Goal: Obtain resource: Download file/media

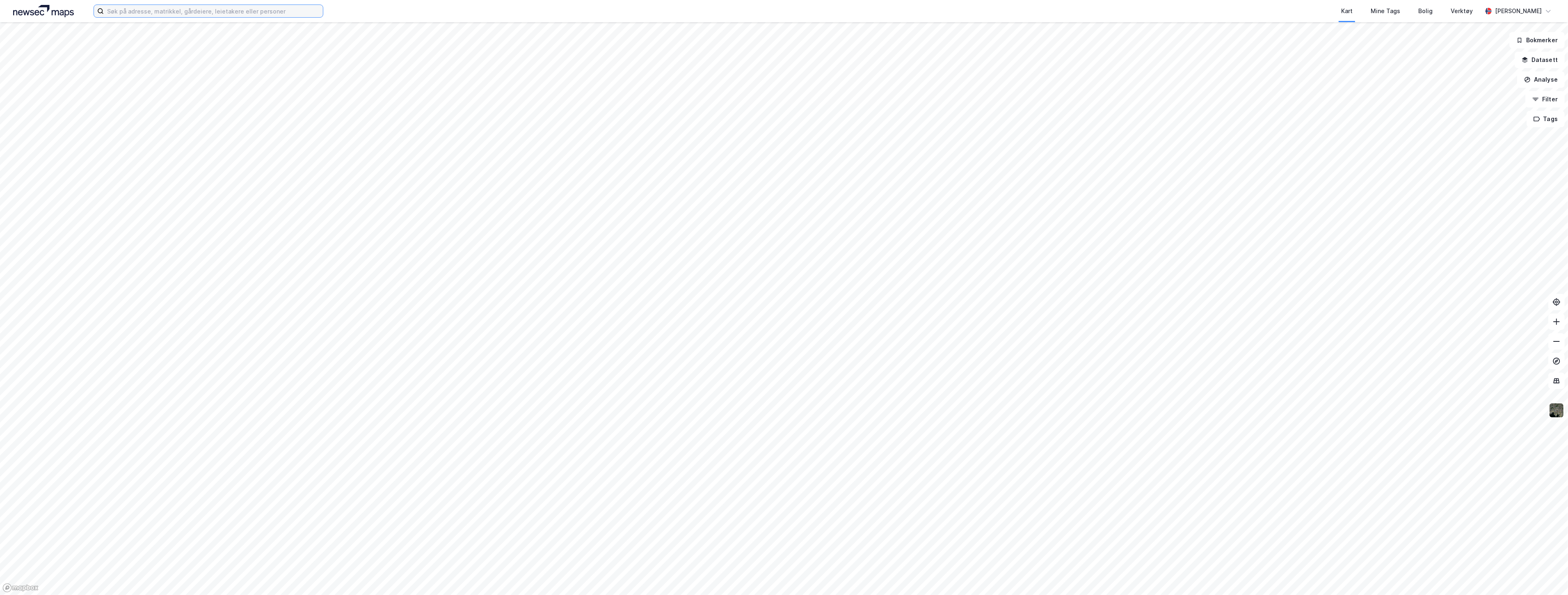
click at [125, 10] on input at bounding box center [214, 11] width 219 height 12
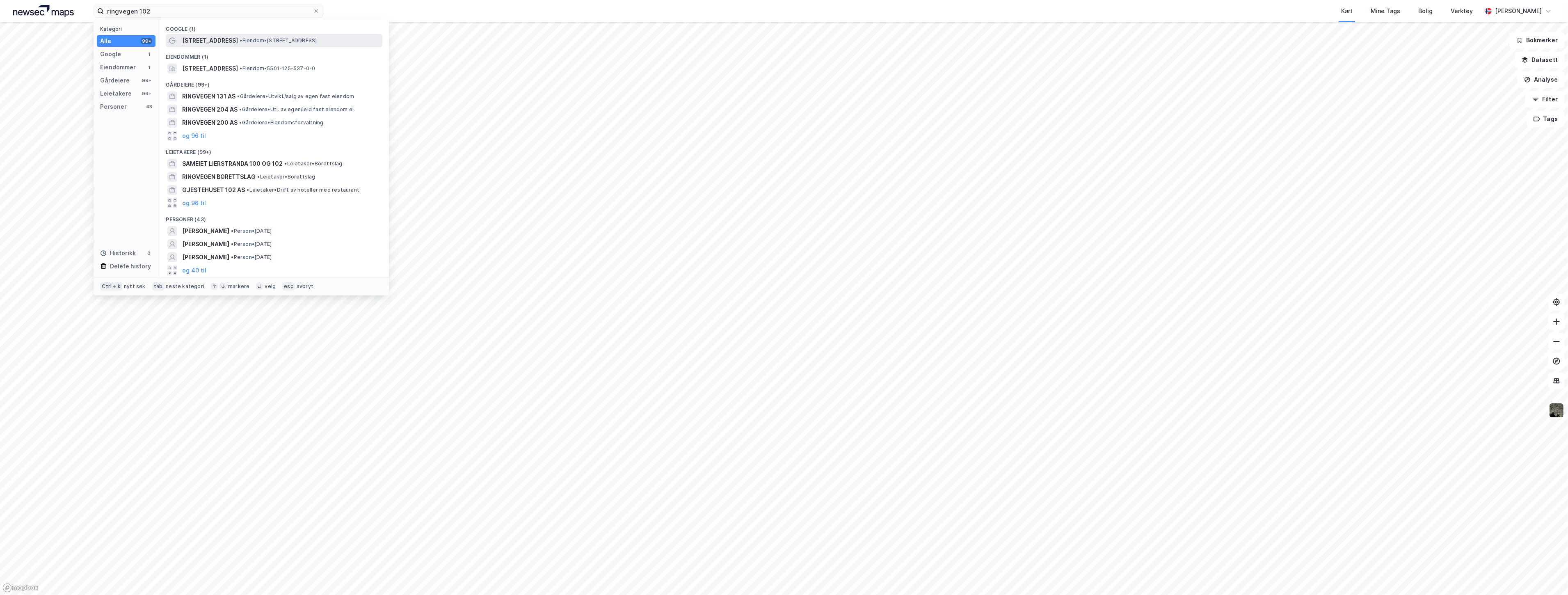
click at [203, 36] on span "[STREET_ADDRESS]" at bounding box center [210, 41] width 56 height 10
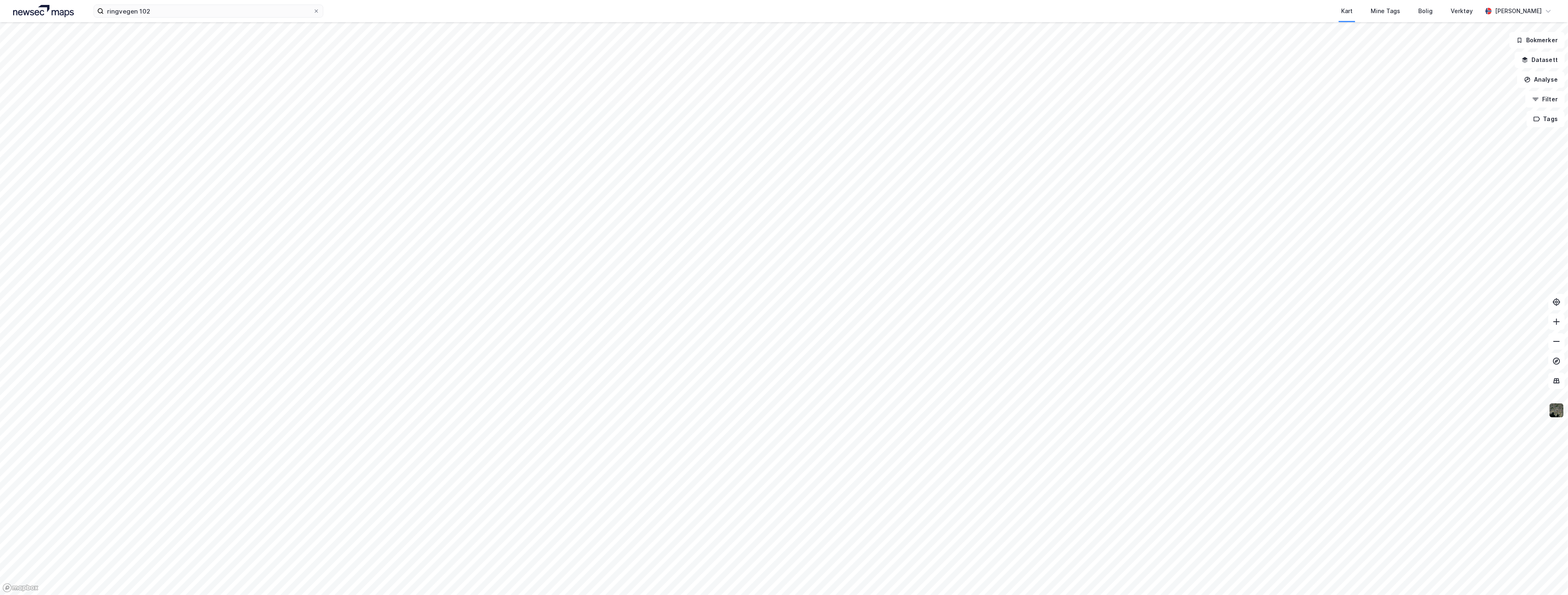
click at [207, 1] on div "ringvegen 102 Kart Mine Tags Bolig Verktøy [PERSON_NAME]" at bounding box center [784, 11] width 1568 height 22
click at [206, 9] on input "ringvegen 102" at bounding box center [209, 11] width 209 height 12
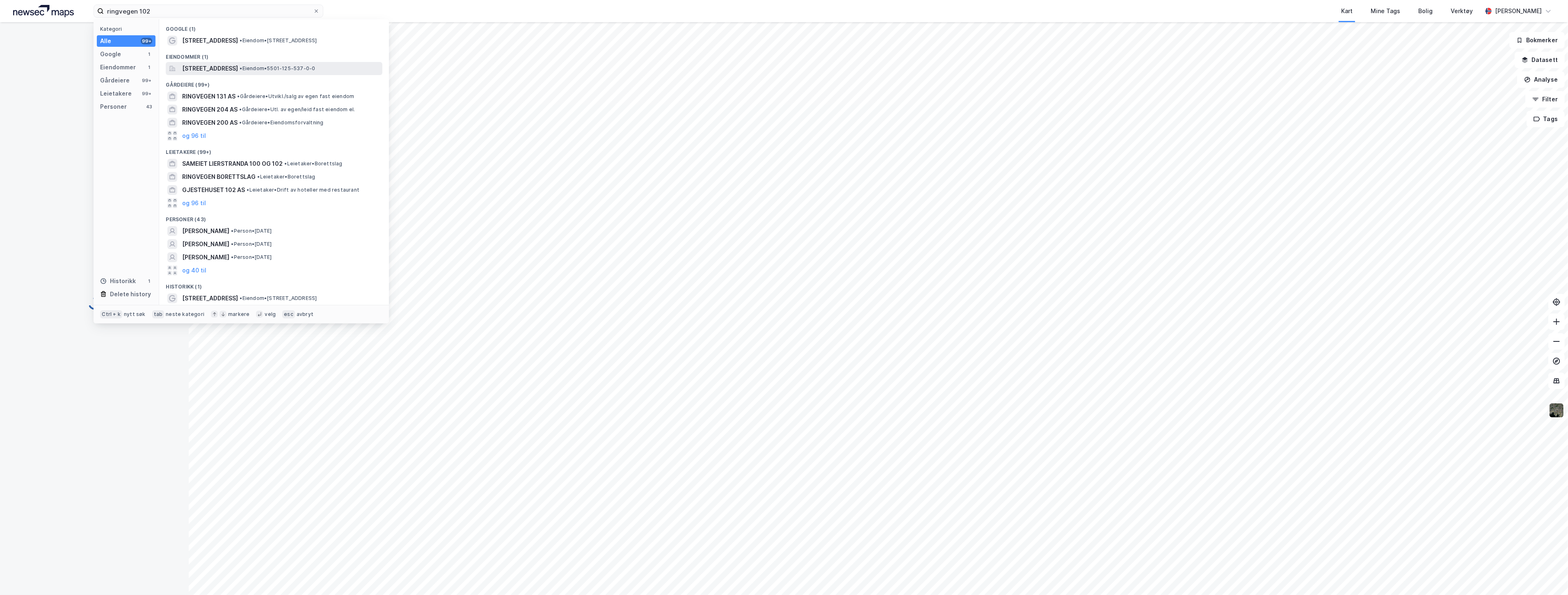
click at [233, 62] on div "[STREET_ADDRESS] • Eiendom • 5501-125-537-0-0" at bounding box center [274, 69] width 217 height 13
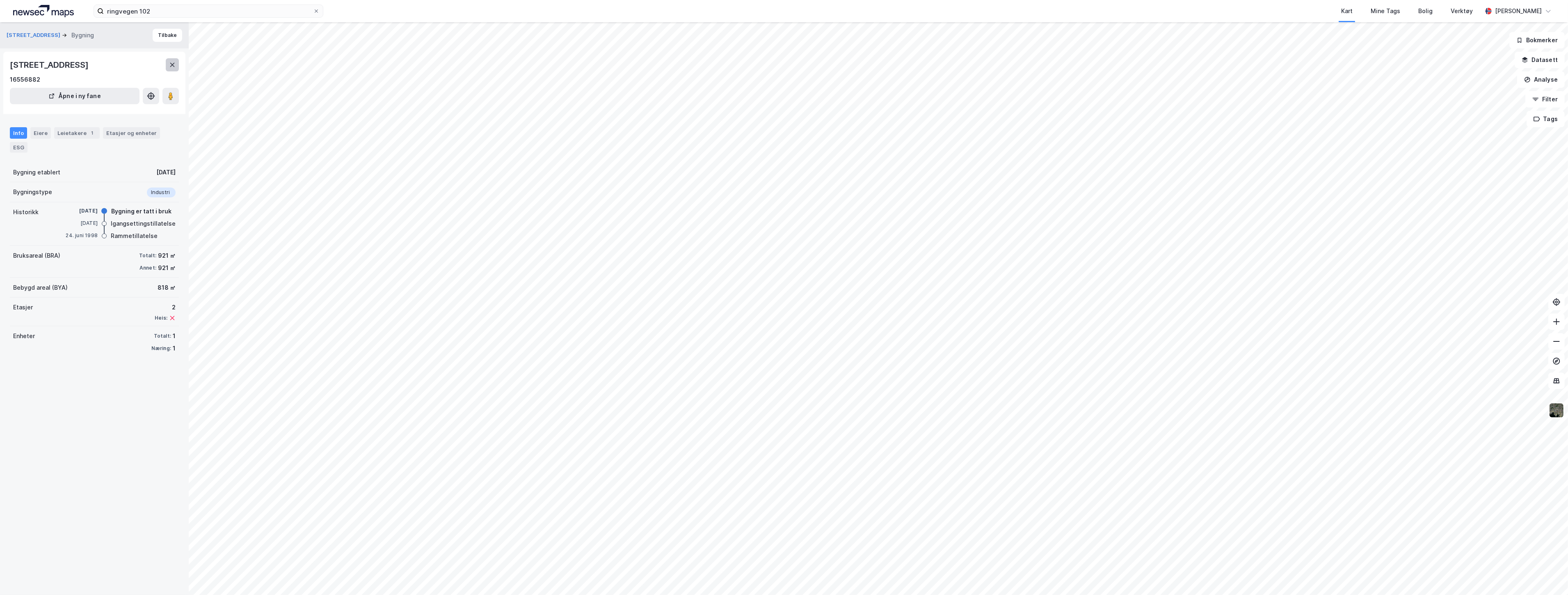
click at [172, 66] on icon at bounding box center [172, 65] width 4 height 4
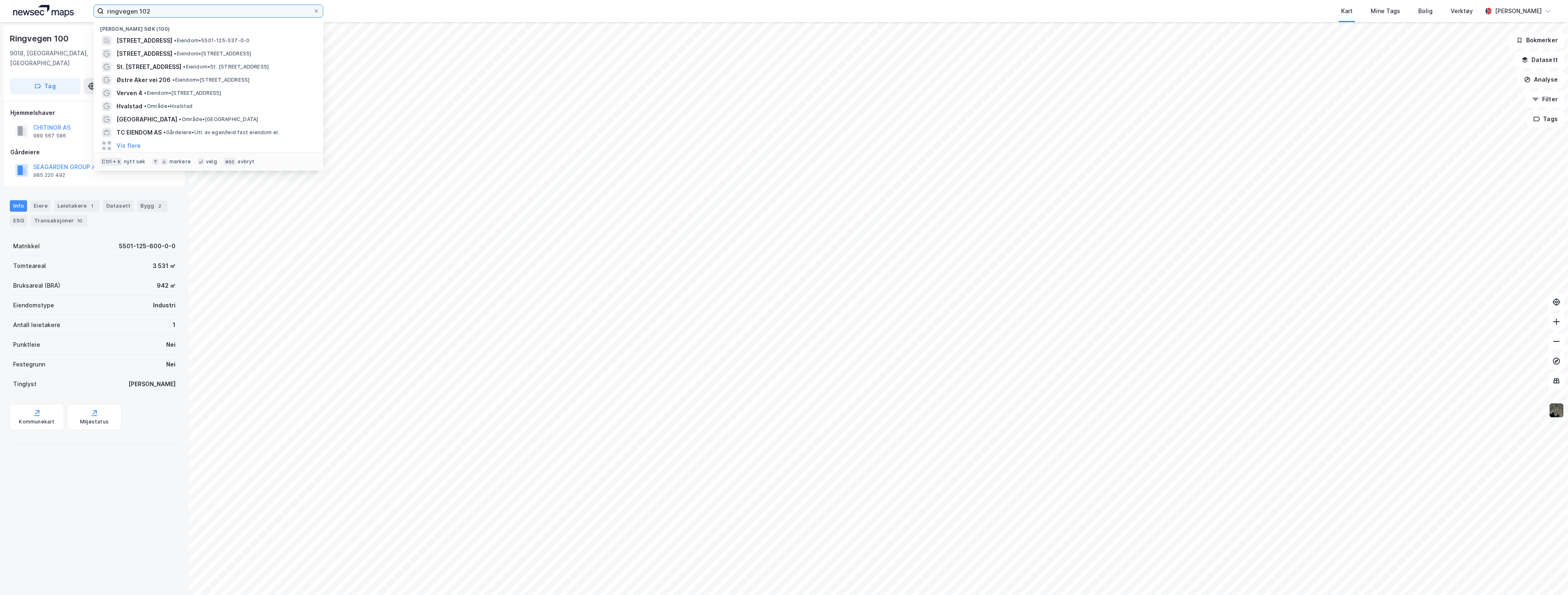
drag, startPoint x: 270, startPoint y: 13, endPoint x: 51, endPoint y: 18, distance: 219.1
click at [55, 18] on div "ringvegen 102 Nylige søk (100) [STREET_ADDRESS] • Eiendom • 5501-125-537-0-0 Ri…" at bounding box center [784, 11] width 1568 height 22
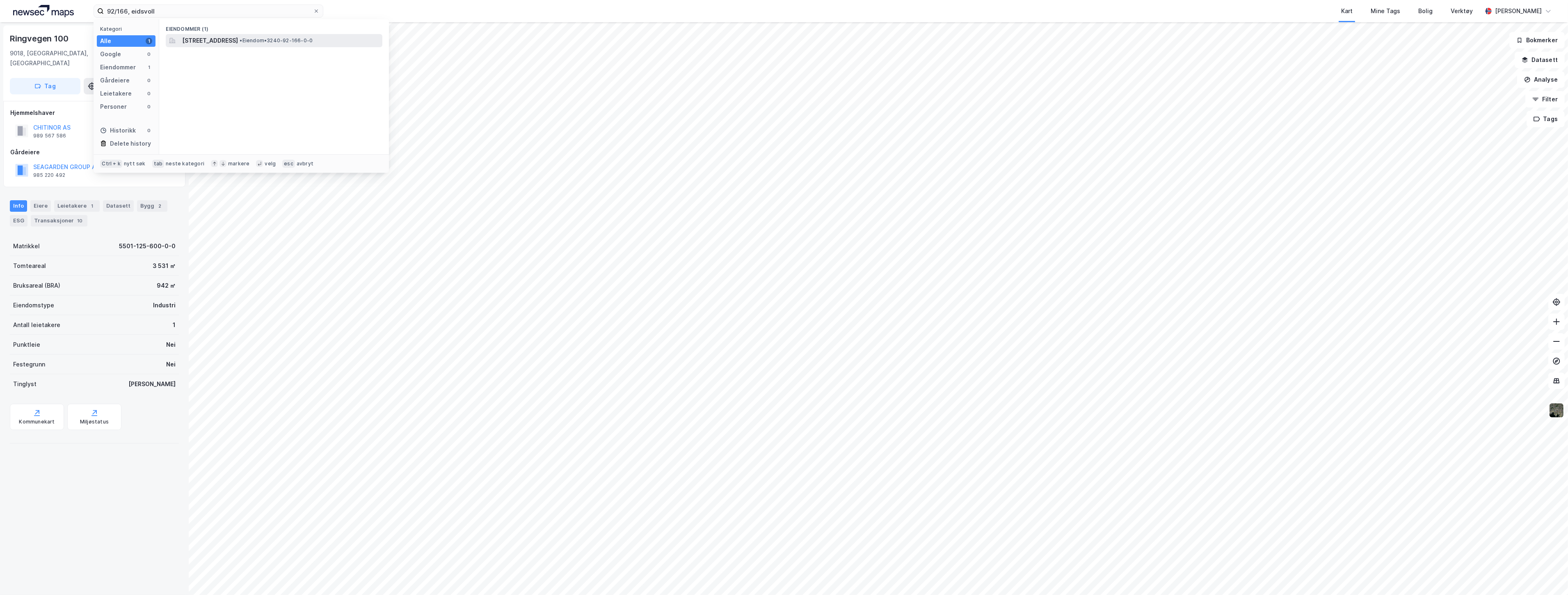
click at [188, 38] on span "[STREET_ADDRESS]" at bounding box center [210, 41] width 56 height 10
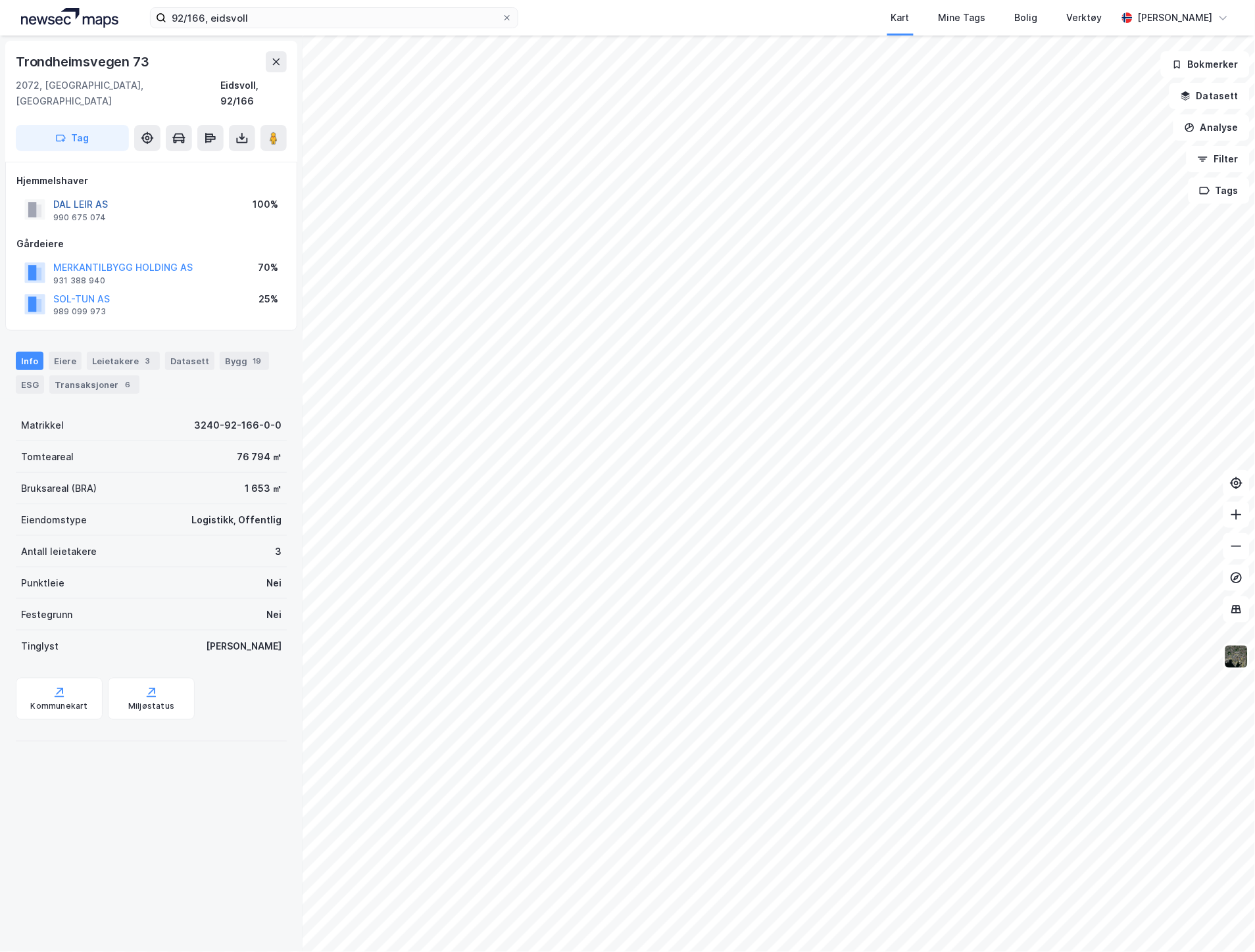
click at [0, 0] on button "DAL LEIR AS" at bounding box center [0, 0] width 0 height 0
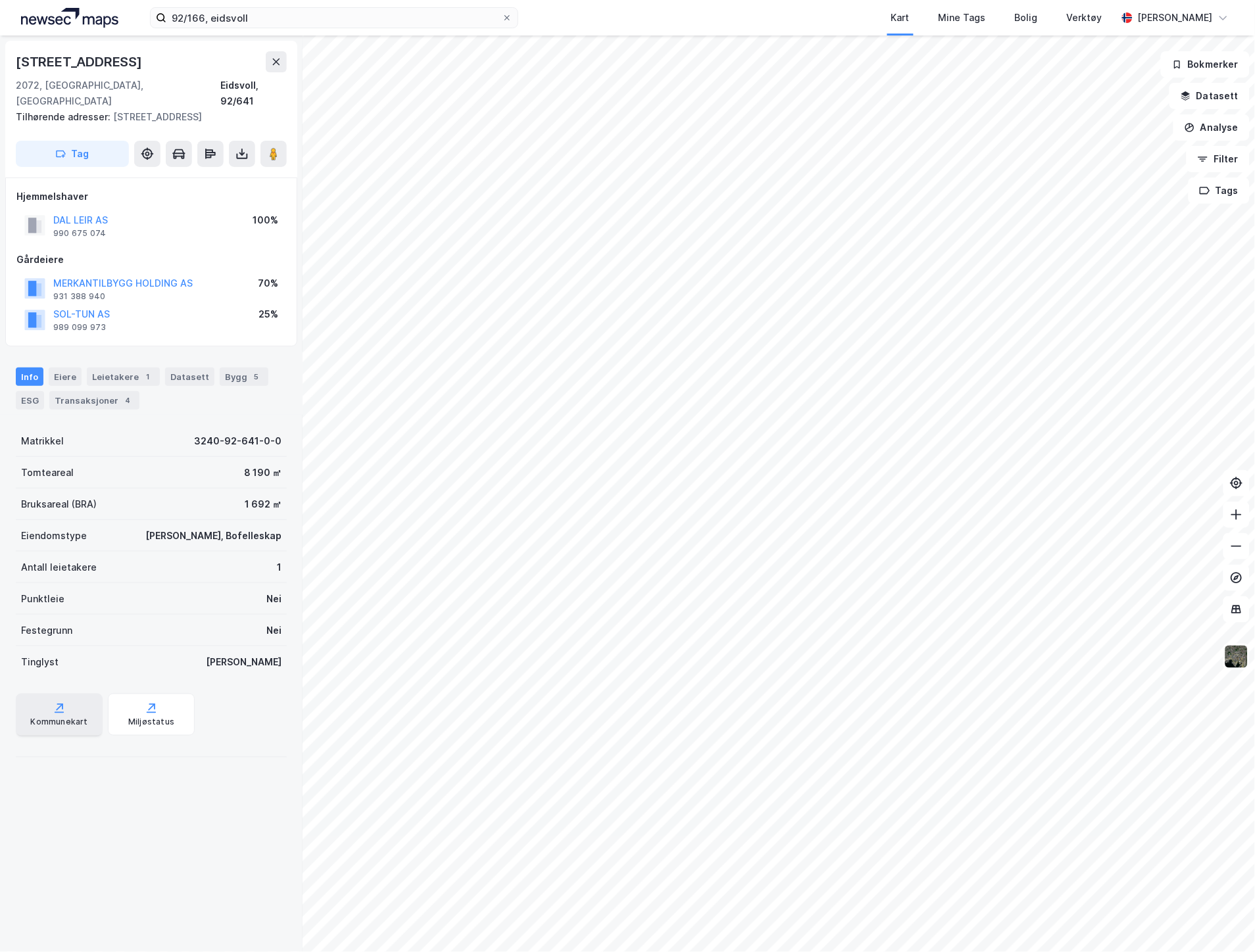
click at [82, 717] on div "Kommunekart" at bounding box center [59, 722] width 58 height 11
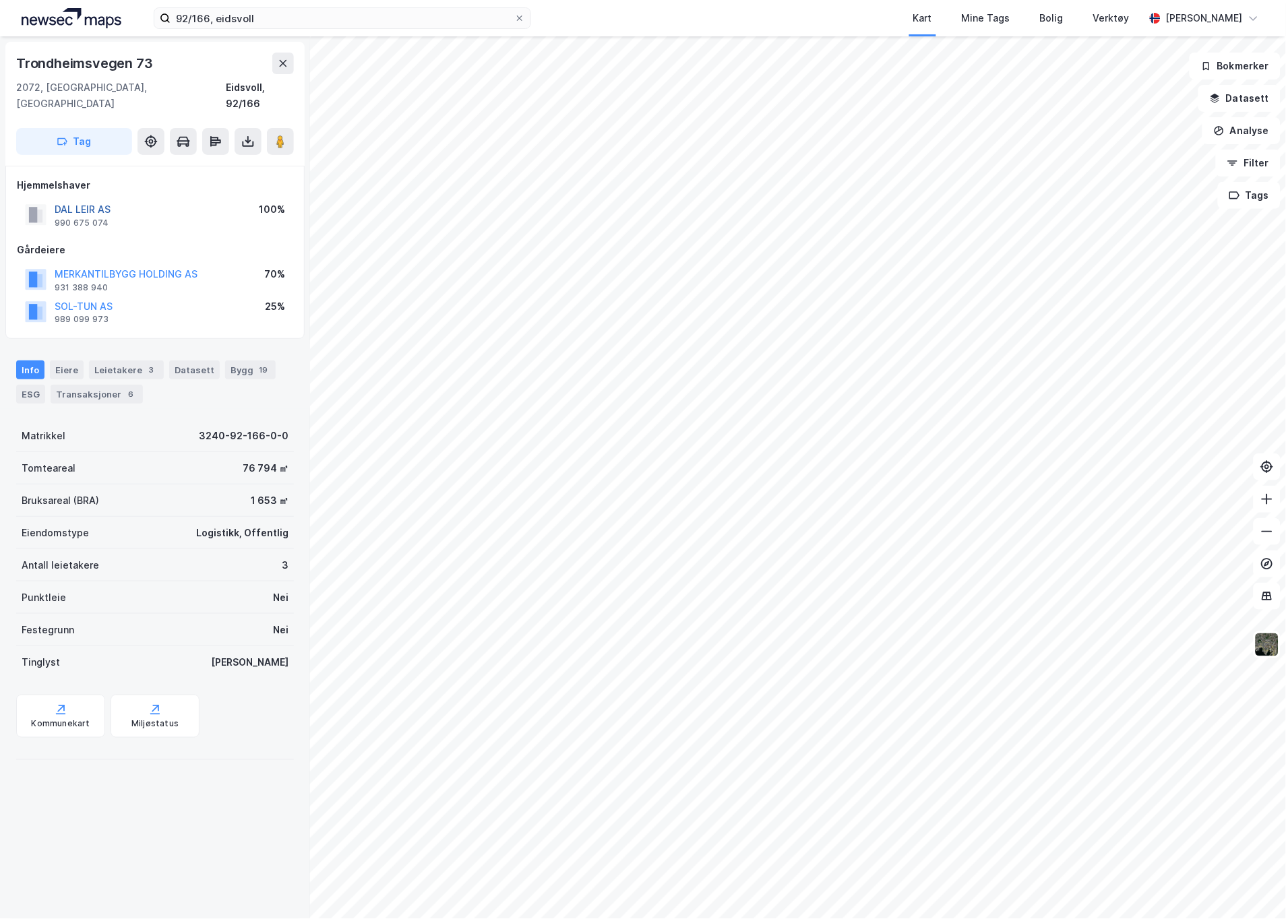
click at [0, 0] on button "DAL LEIR AS" at bounding box center [0, 0] width 0 height 0
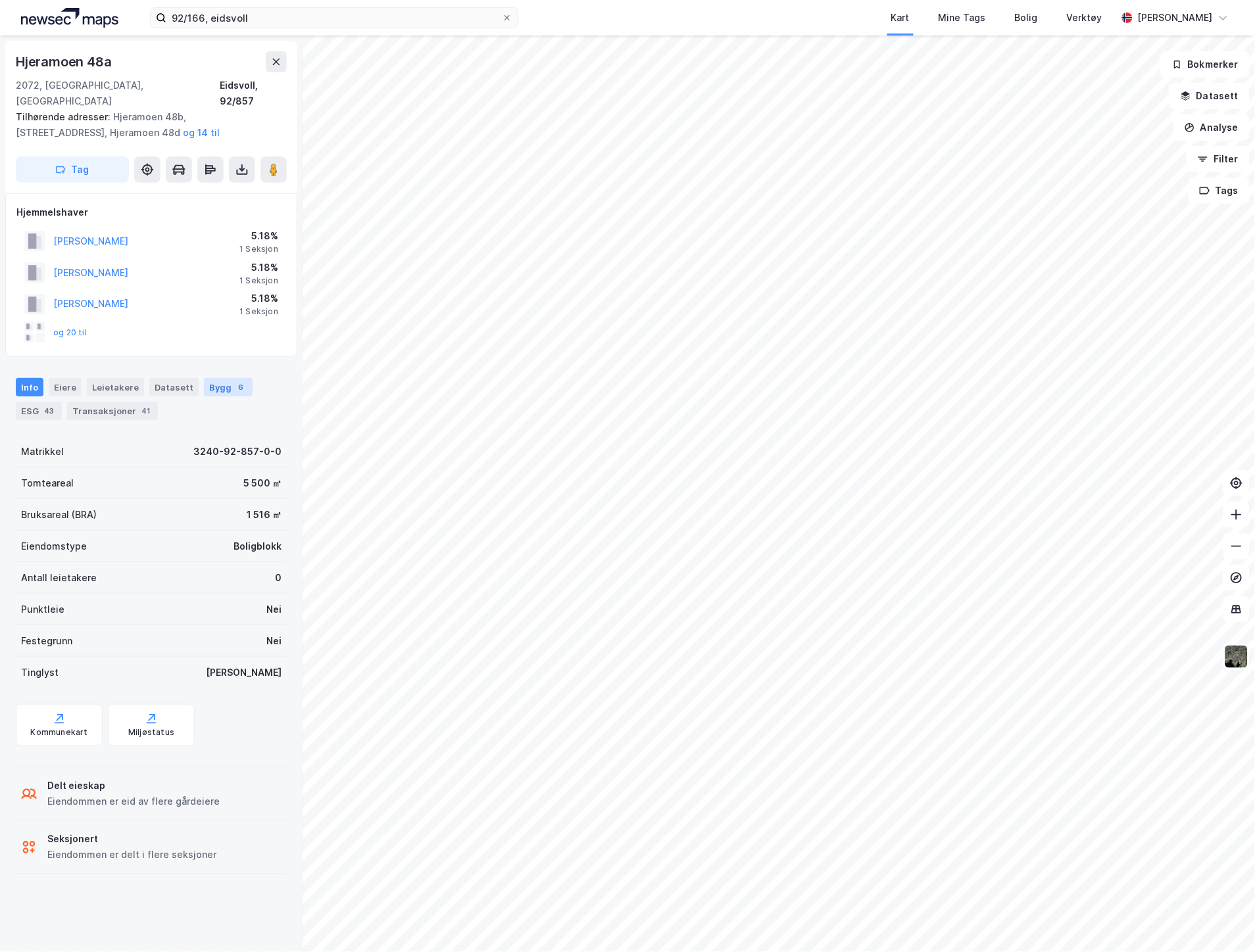
click at [234, 380] on div "6" at bounding box center [240, 386] width 13 height 13
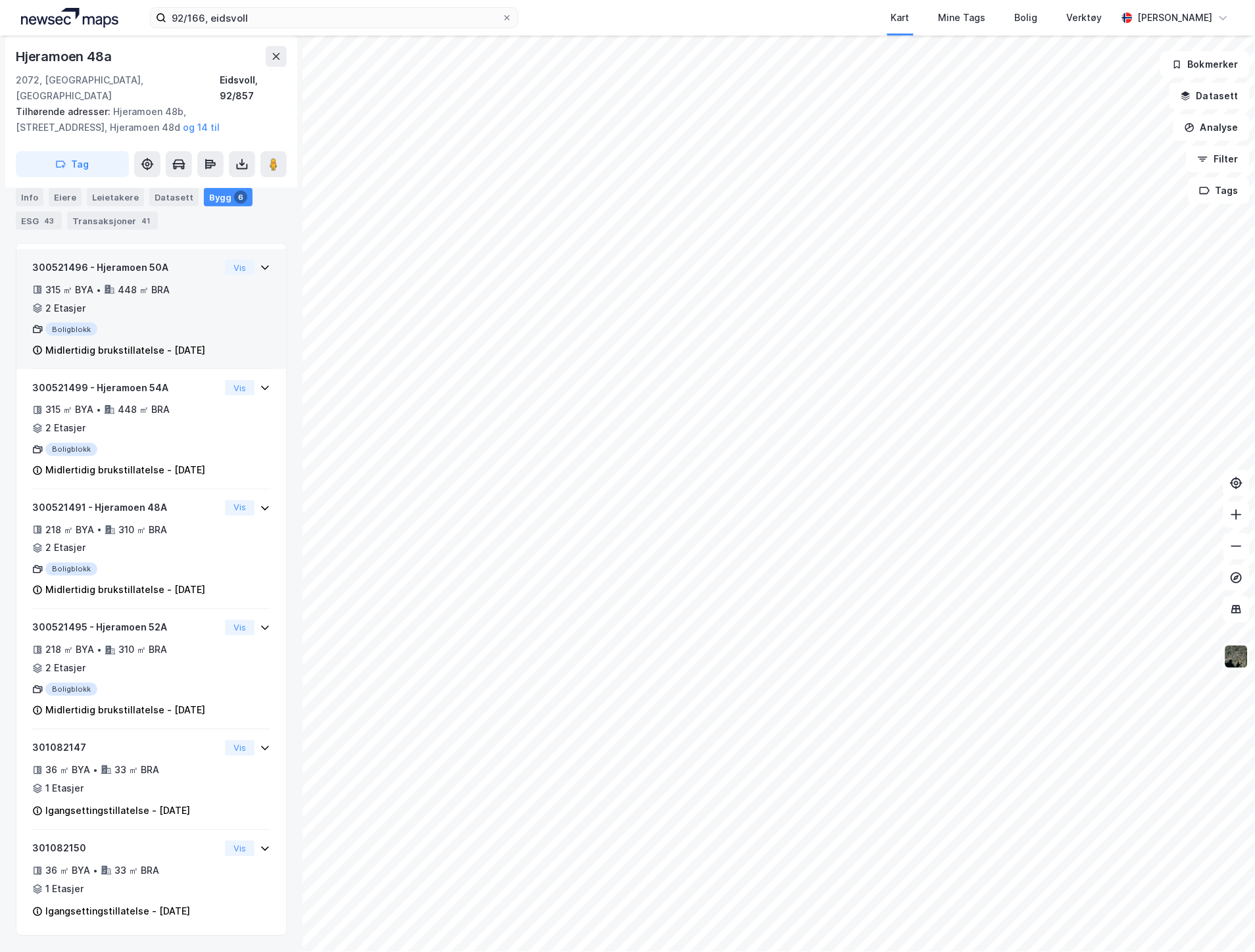
scroll to position [422, 0]
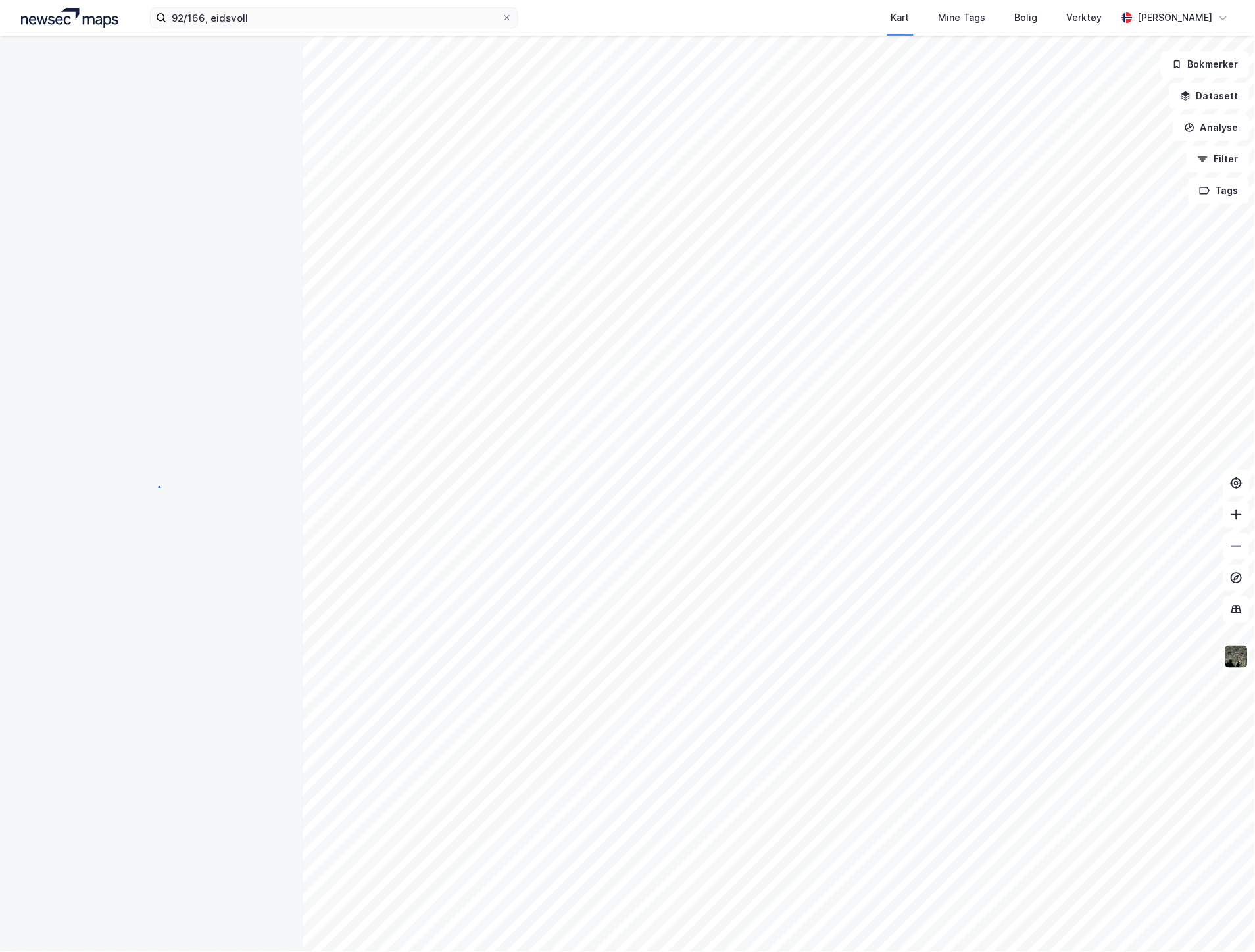
scroll to position [3, 0]
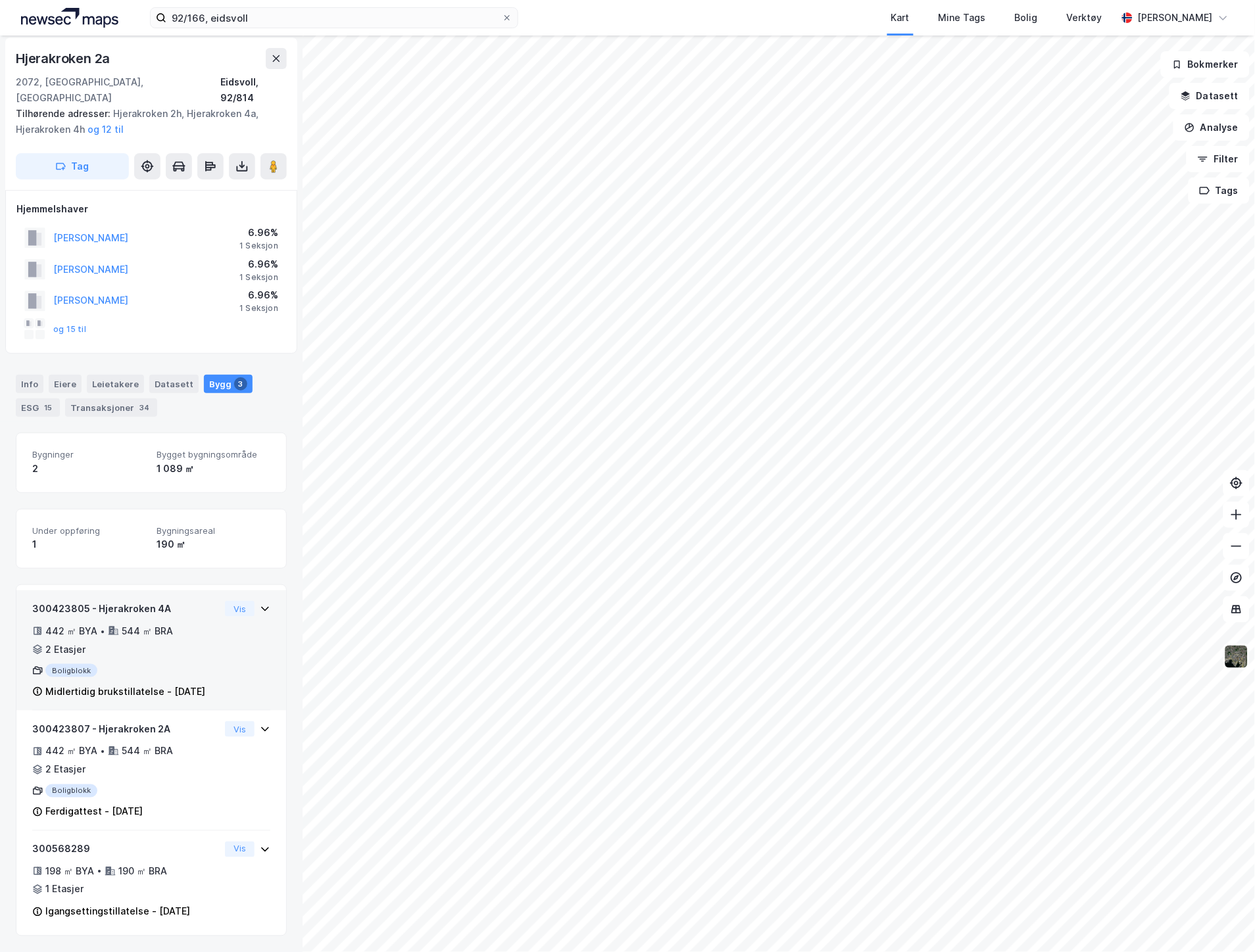
click at [181, 623] on div "442 ㎡ BYA • 544 ㎡ BRA • 2 Etasjer" at bounding box center [126, 640] width 187 height 34
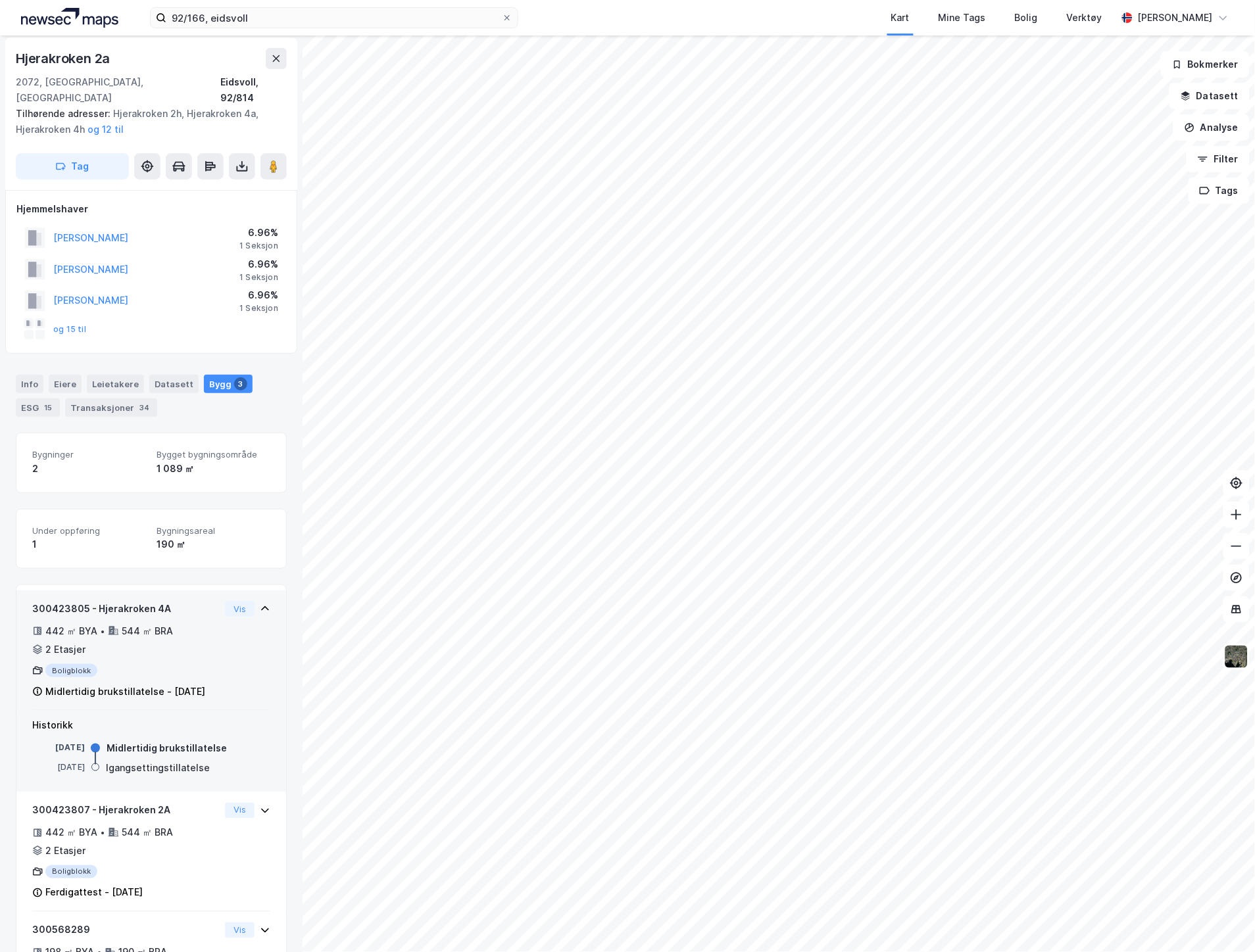
click at [182, 623] on div "442 ㎡ BYA • 544 ㎡ BRA • 2 Etasjer" at bounding box center [126, 640] width 187 height 34
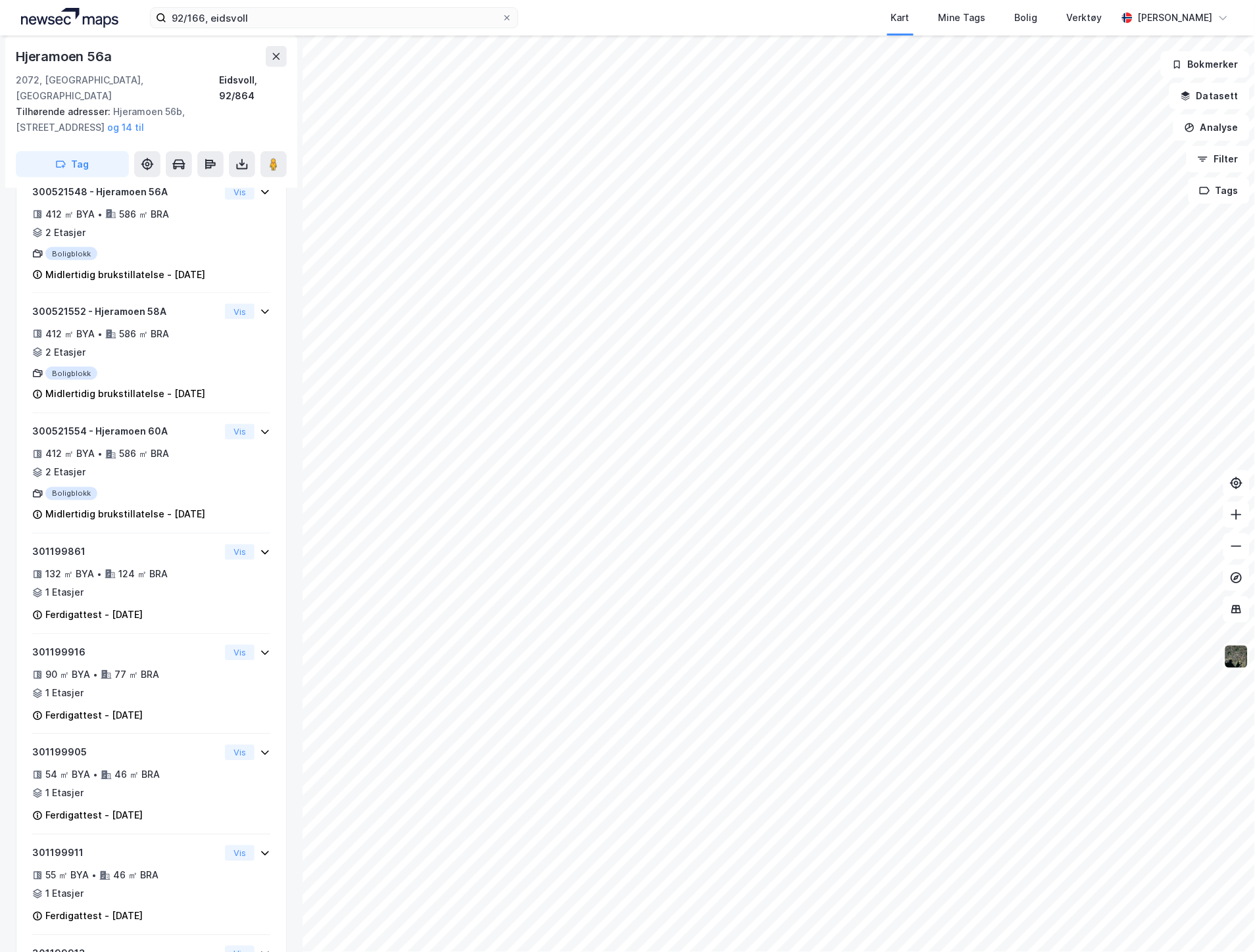
scroll to position [348, 0]
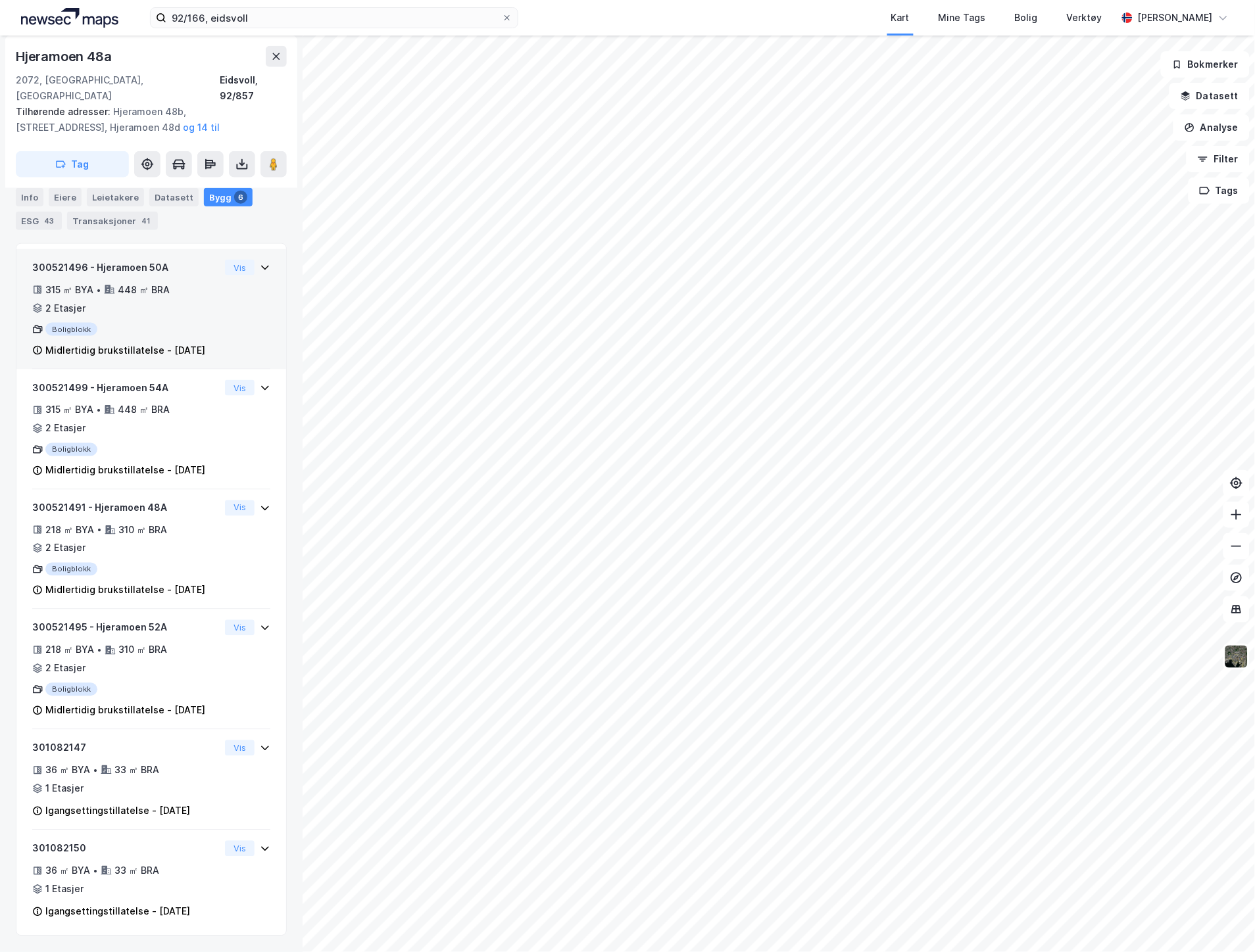
scroll to position [422, 0]
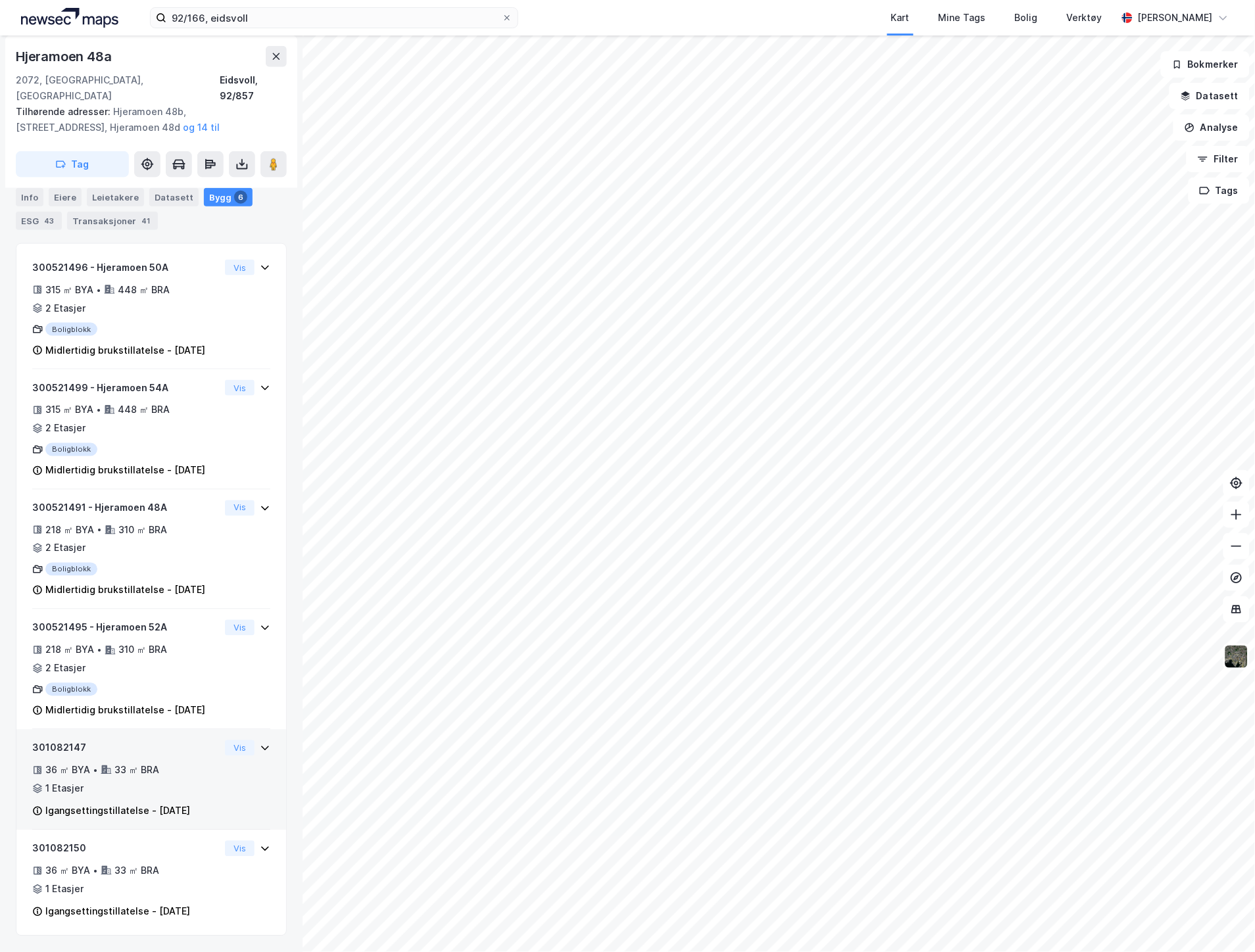
click at [155, 763] on div "36 ㎡ BYA • 33 ㎡ BRA • 1 Etasjer" at bounding box center [126, 779] width 187 height 34
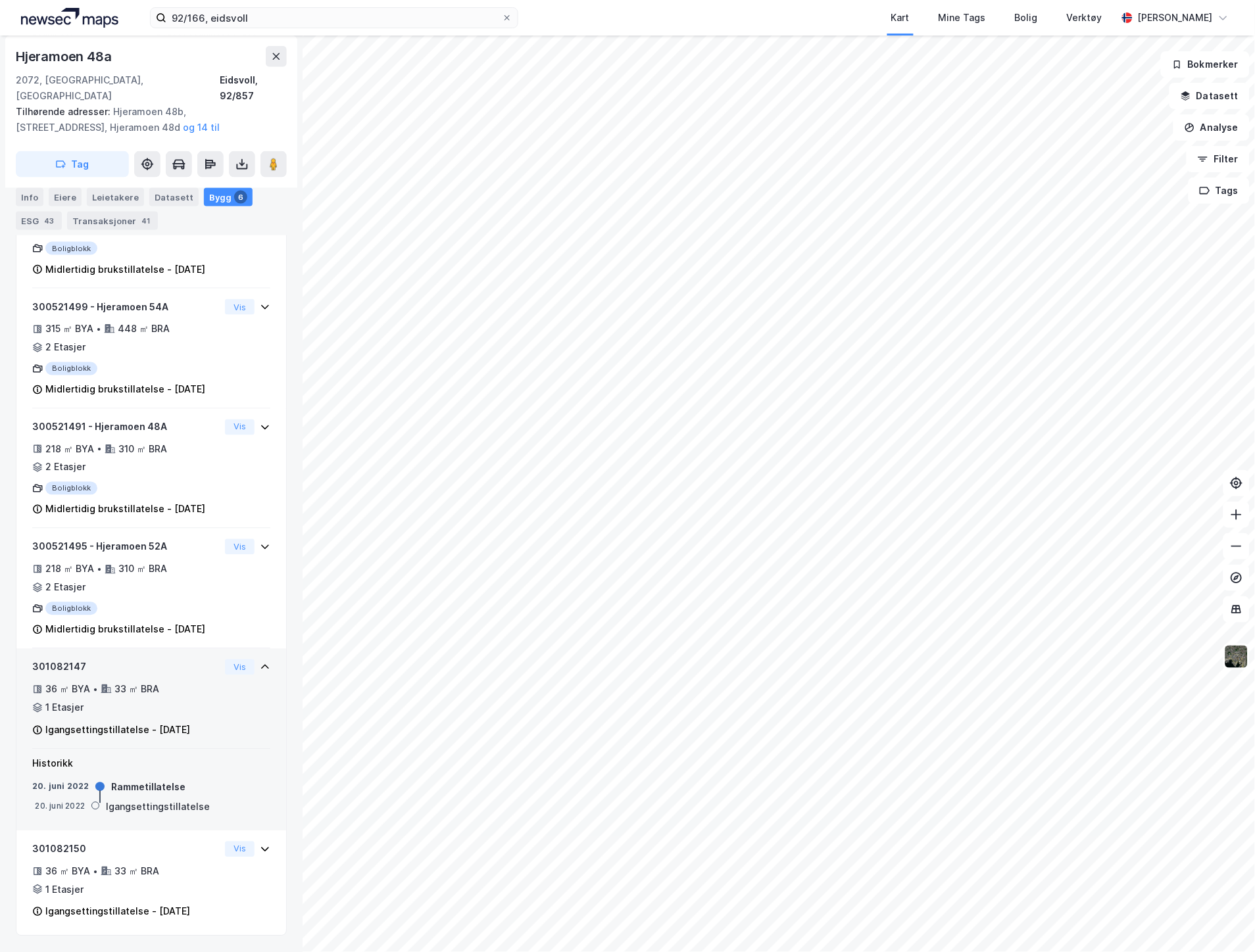
scroll to position [504, 0]
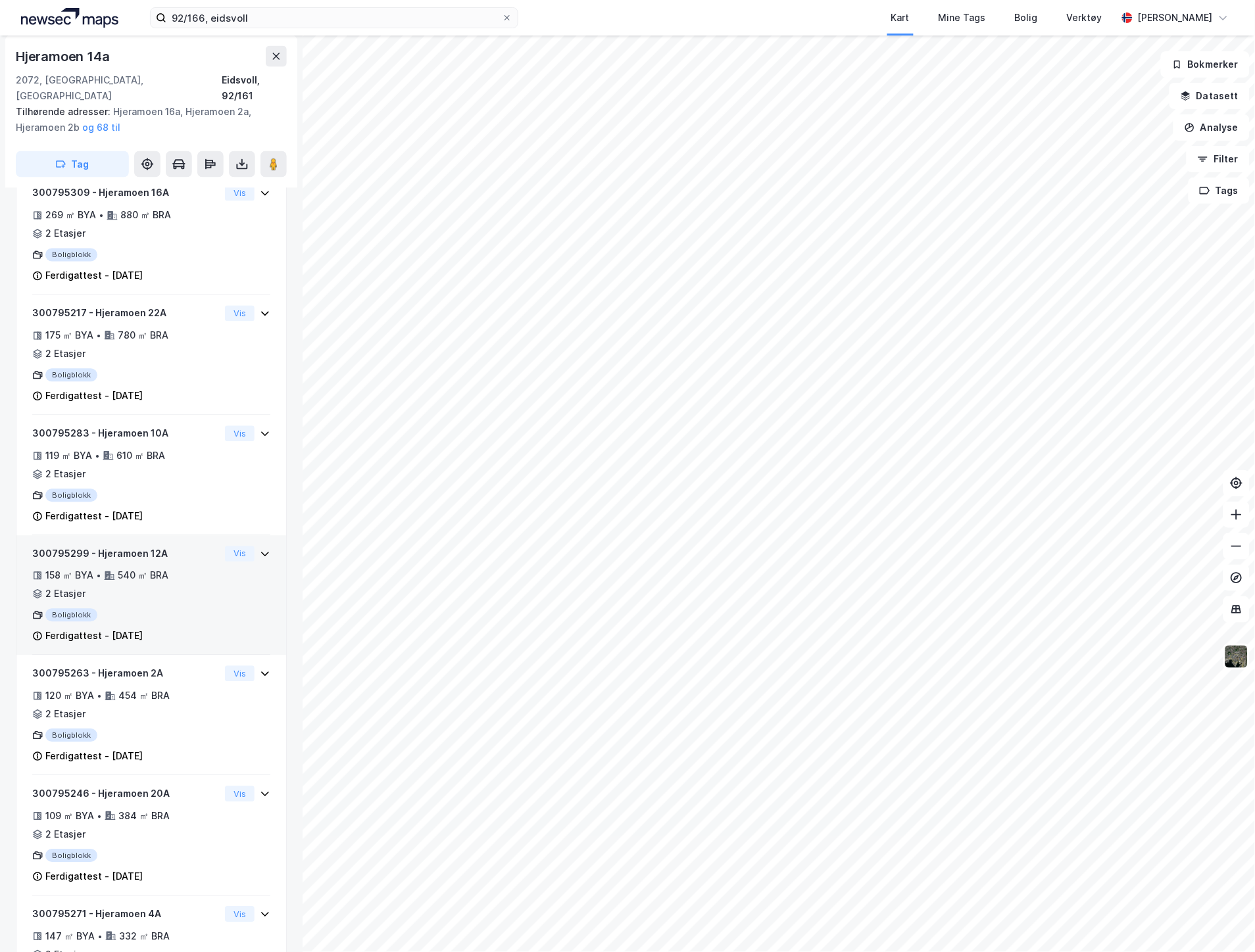
scroll to position [639, 0]
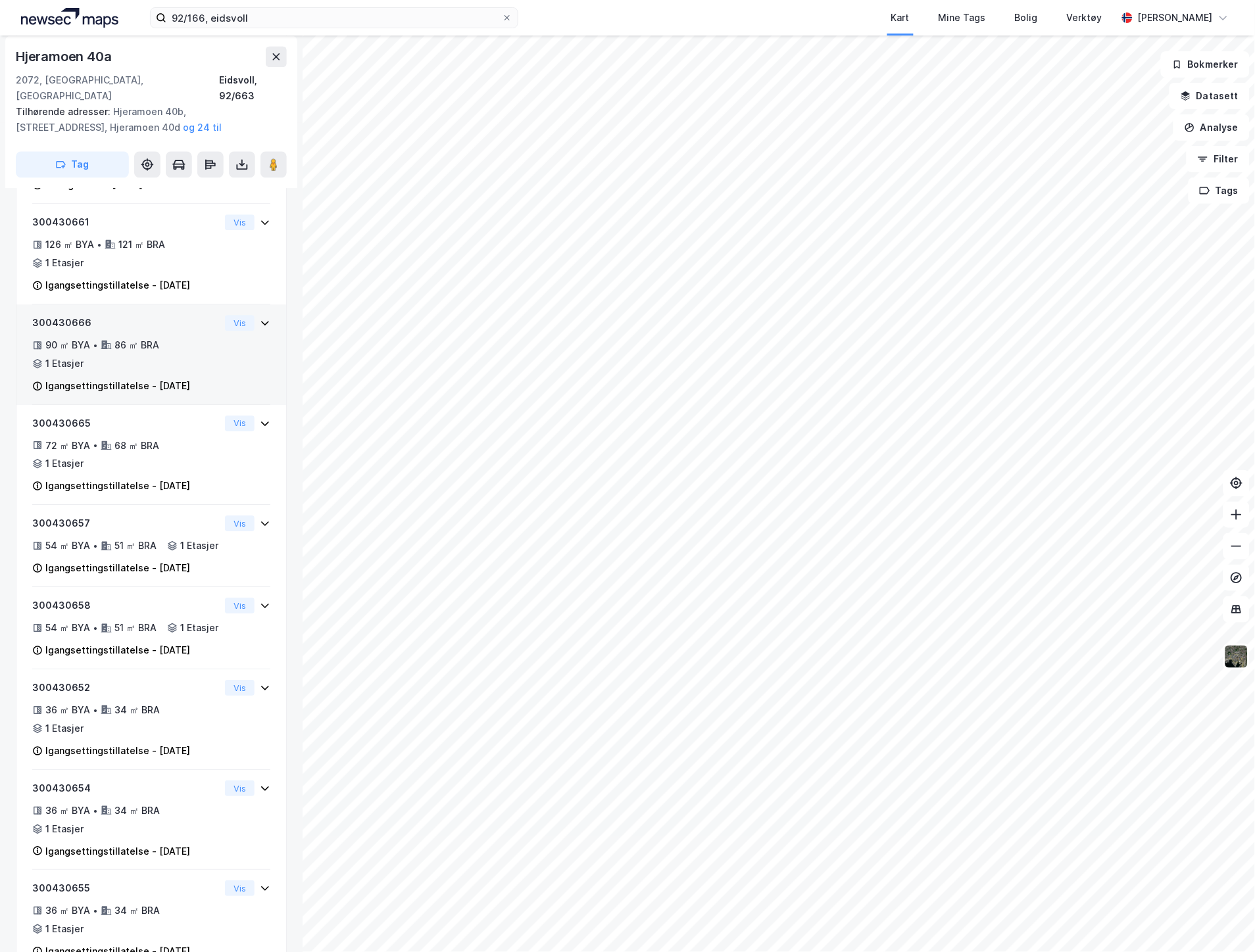
scroll to position [931, 0]
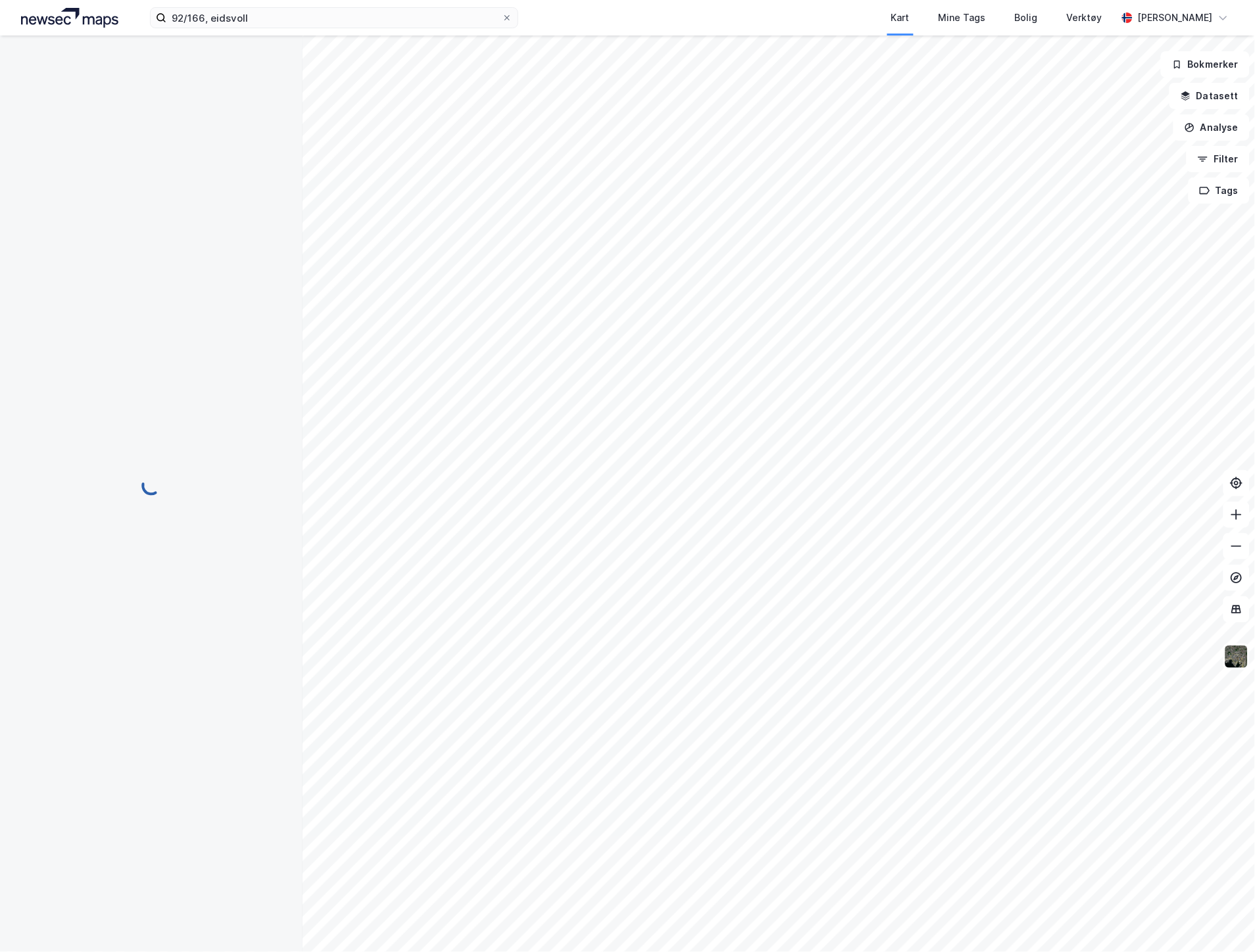
scroll to position [422, 0]
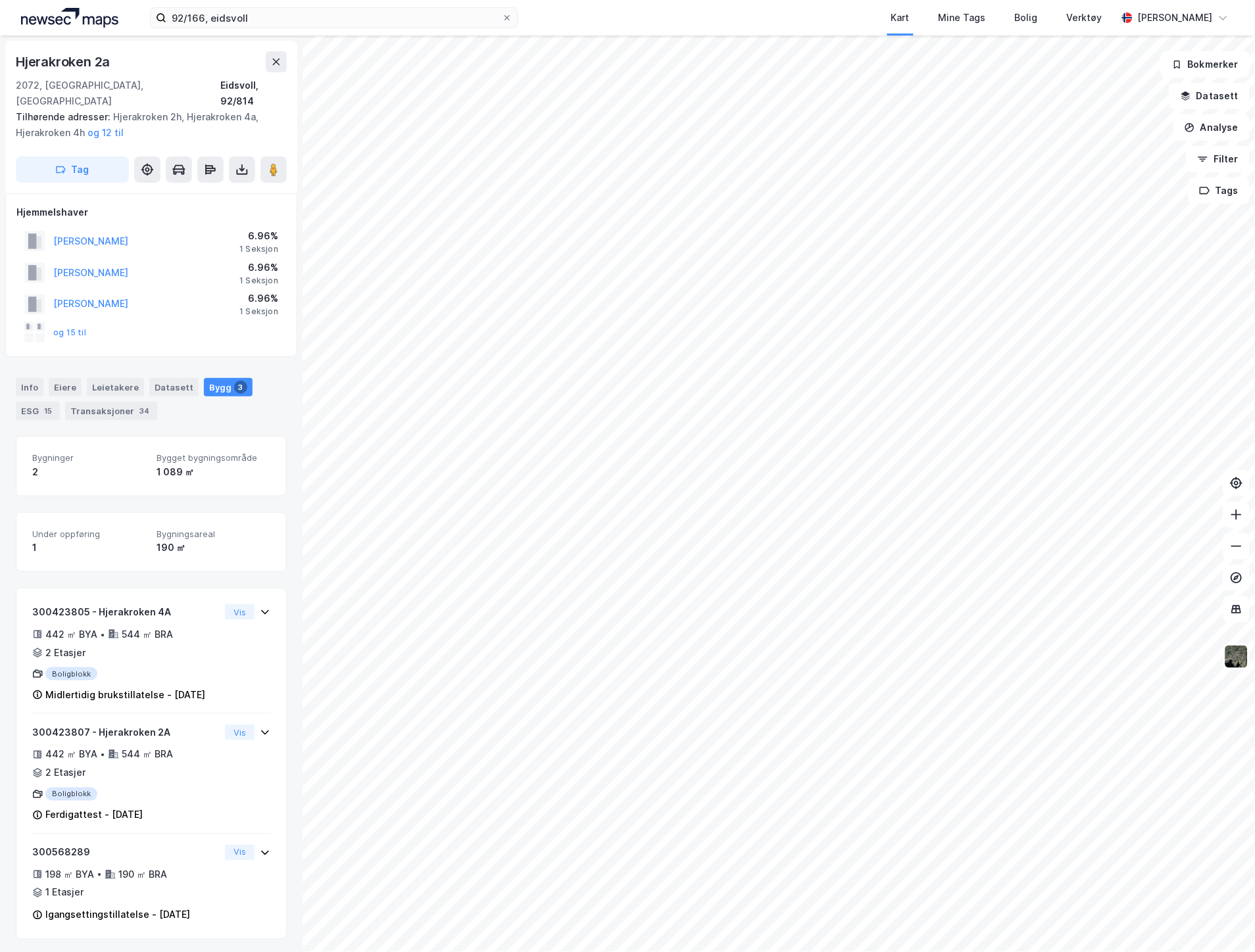
scroll to position [3, 0]
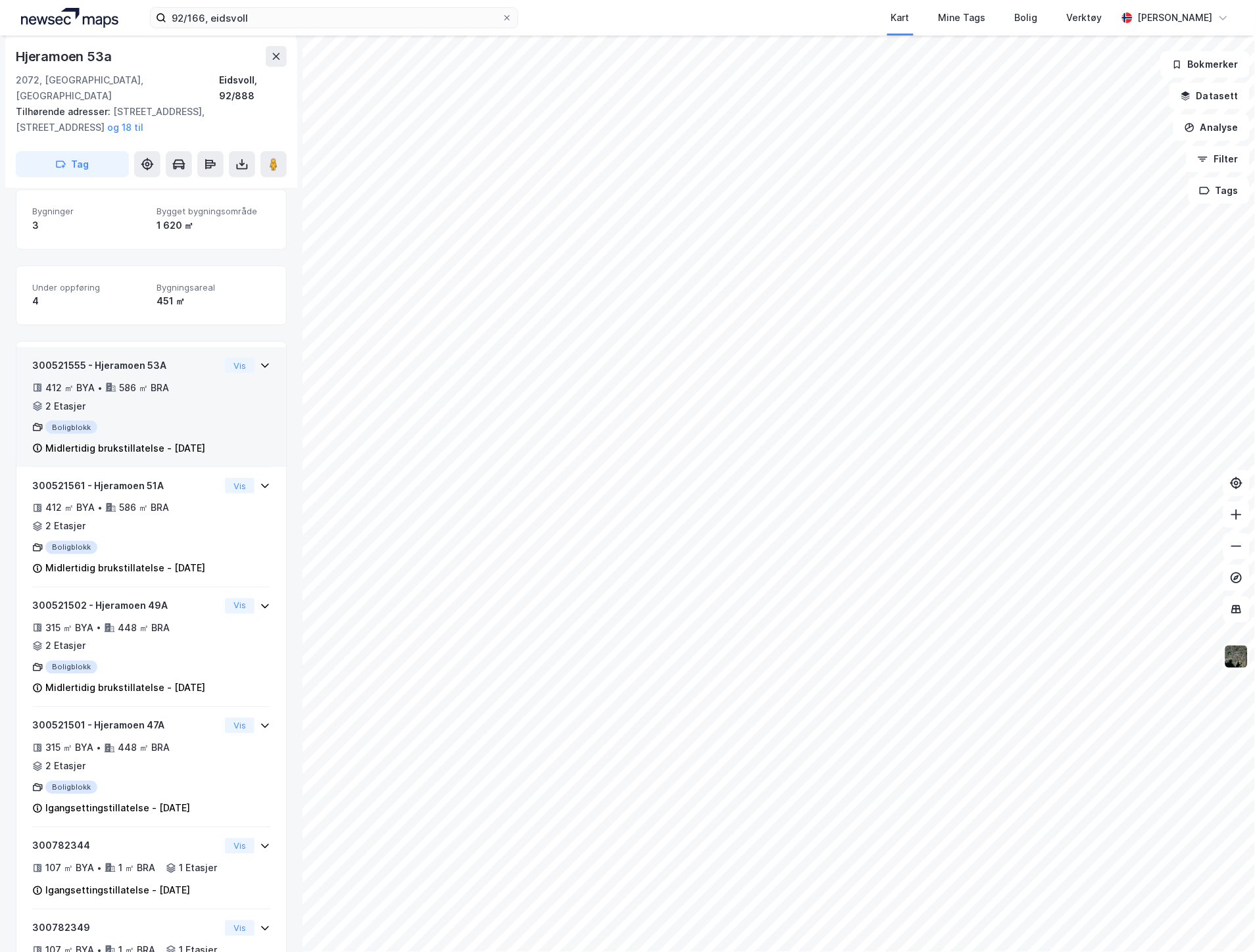
scroll to position [539, 0]
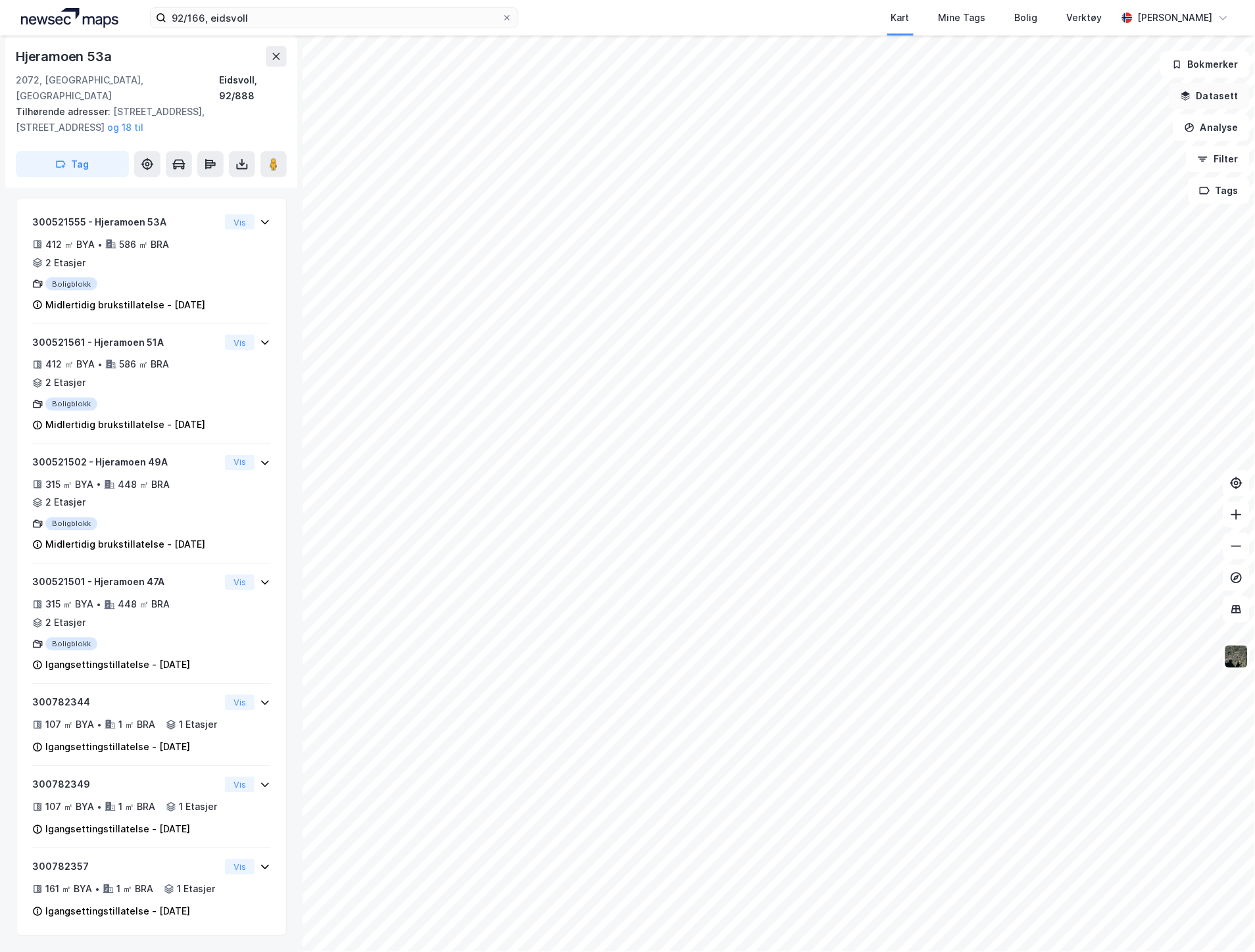
click at [1211, 95] on button "Datasett" at bounding box center [1209, 96] width 80 height 26
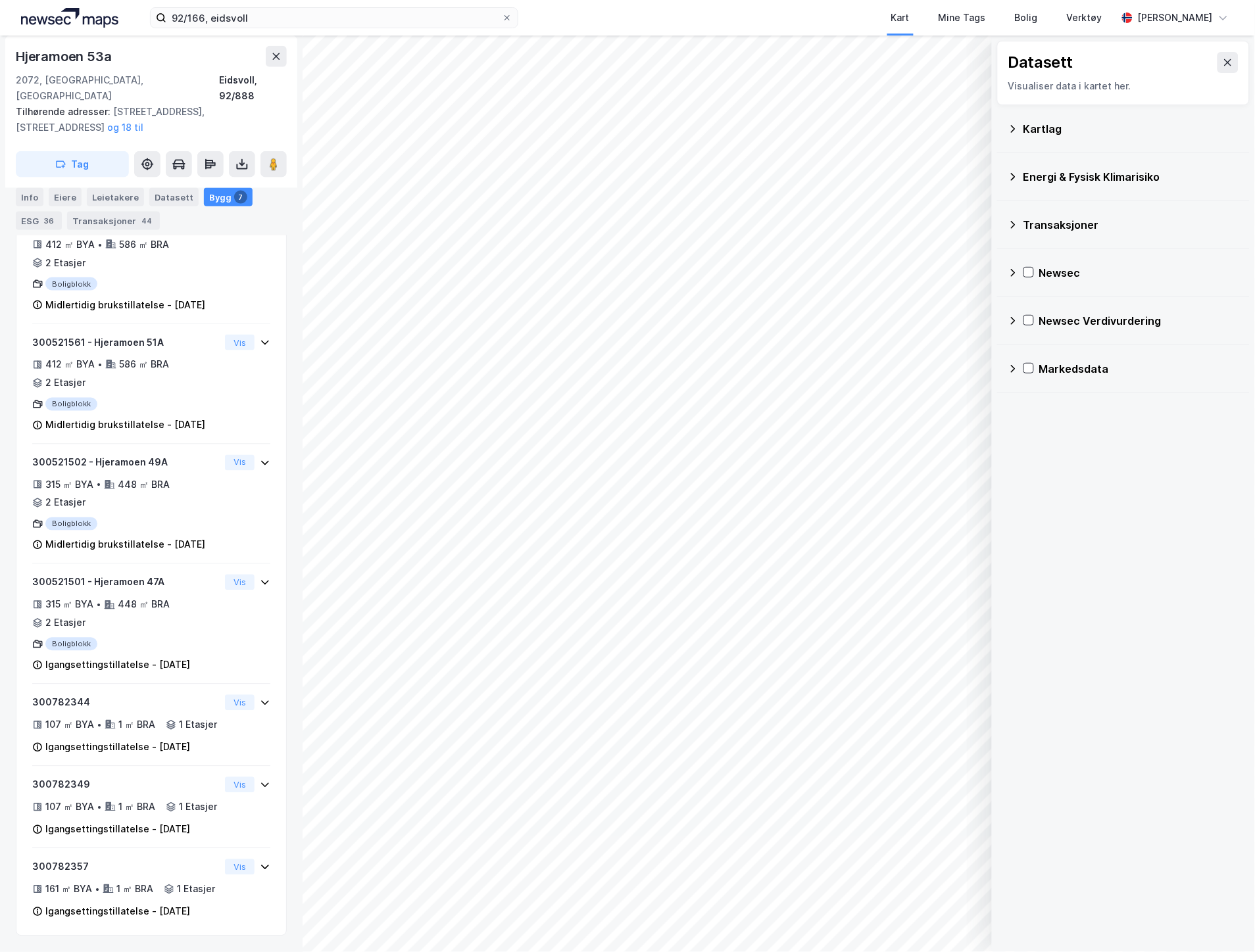
click at [1073, 126] on div "Kartlag" at bounding box center [1131, 129] width 216 height 16
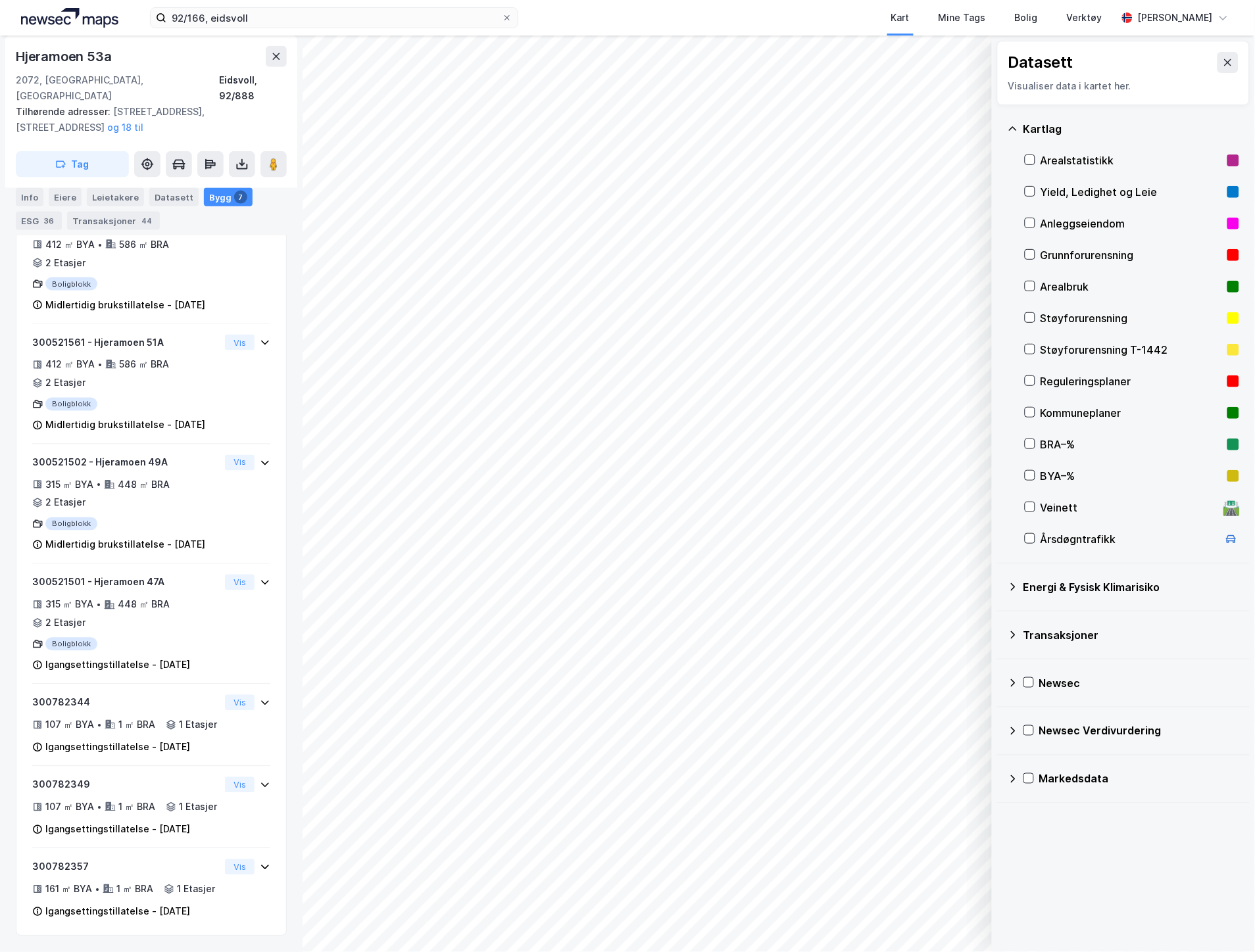
click at [1037, 379] on div "Reguleringsplaner" at bounding box center [1132, 381] width 215 height 31
click at [1224, 63] on button at bounding box center [1229, 62] width 21 height 21
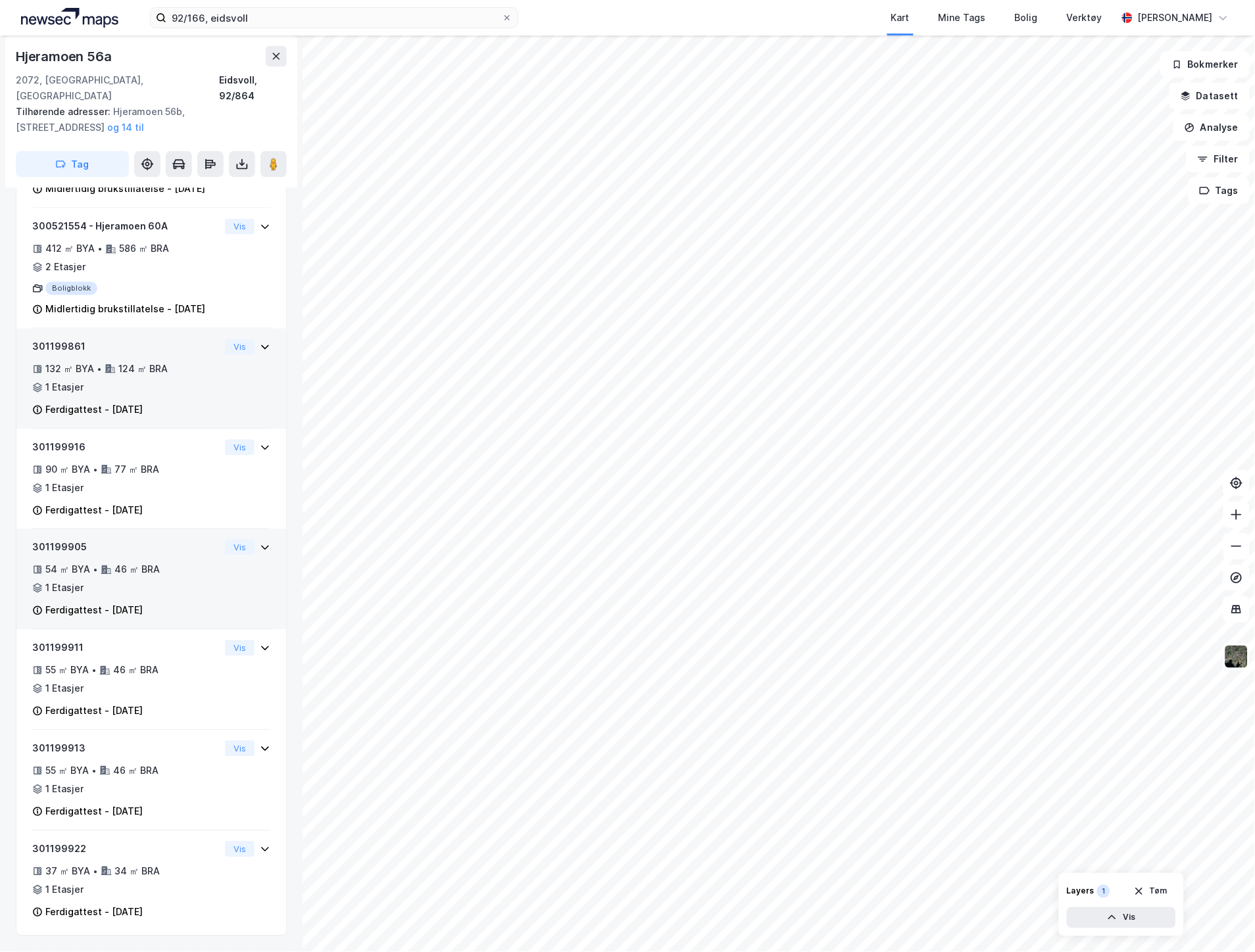
scroll to position [581, 0]
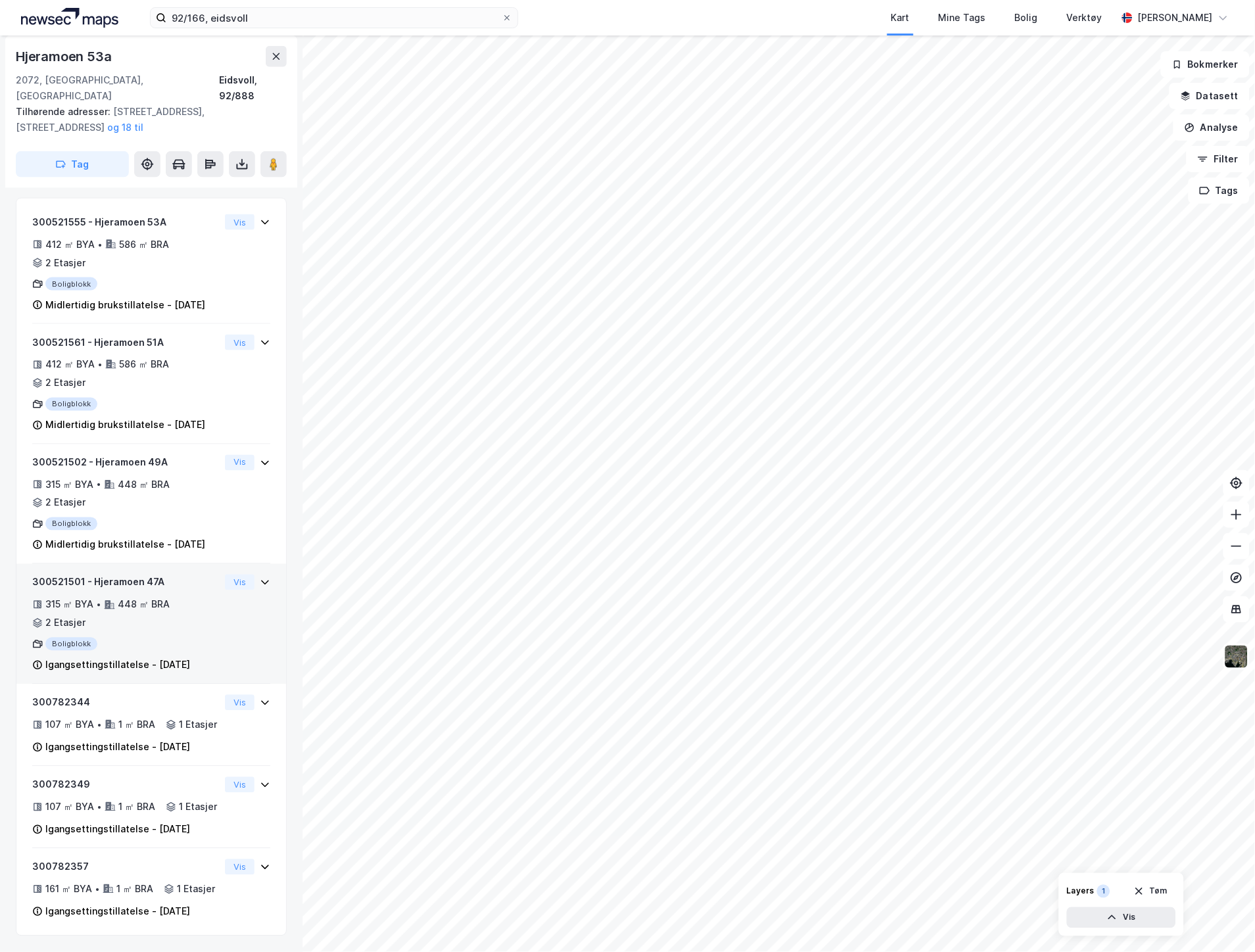
scroll to position [539, 0]
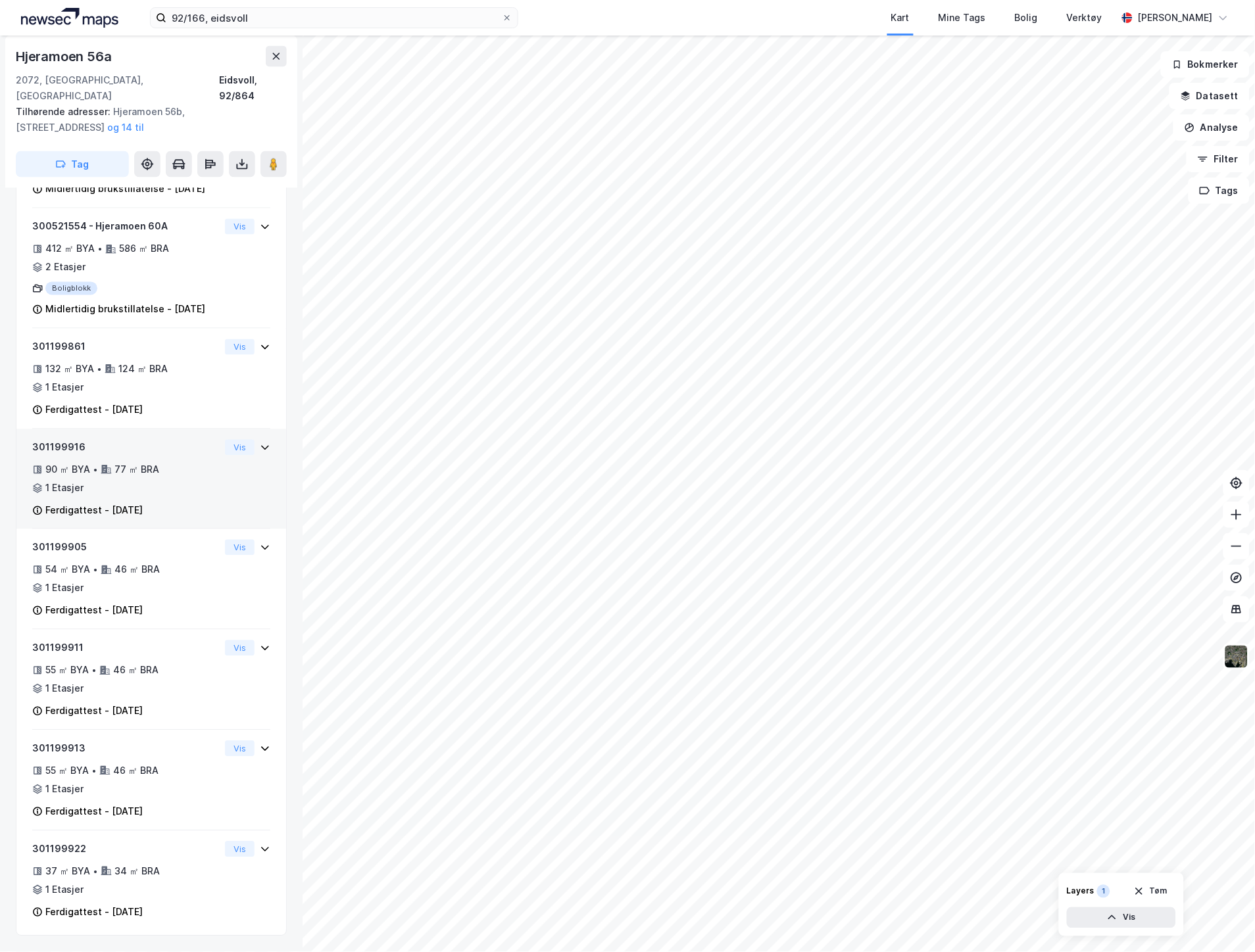
scroll to position [69, 0]
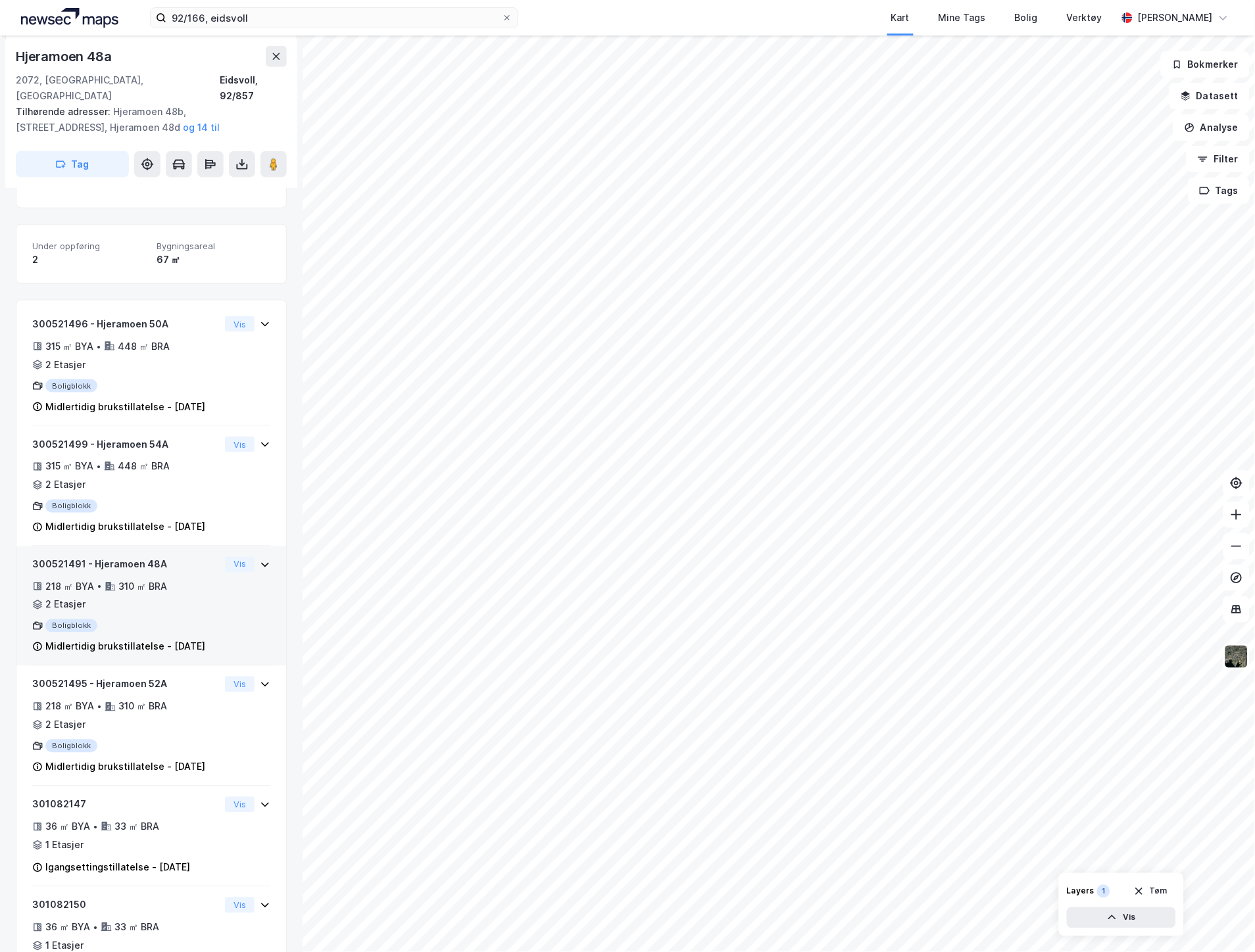
scroll to position [422, 0]
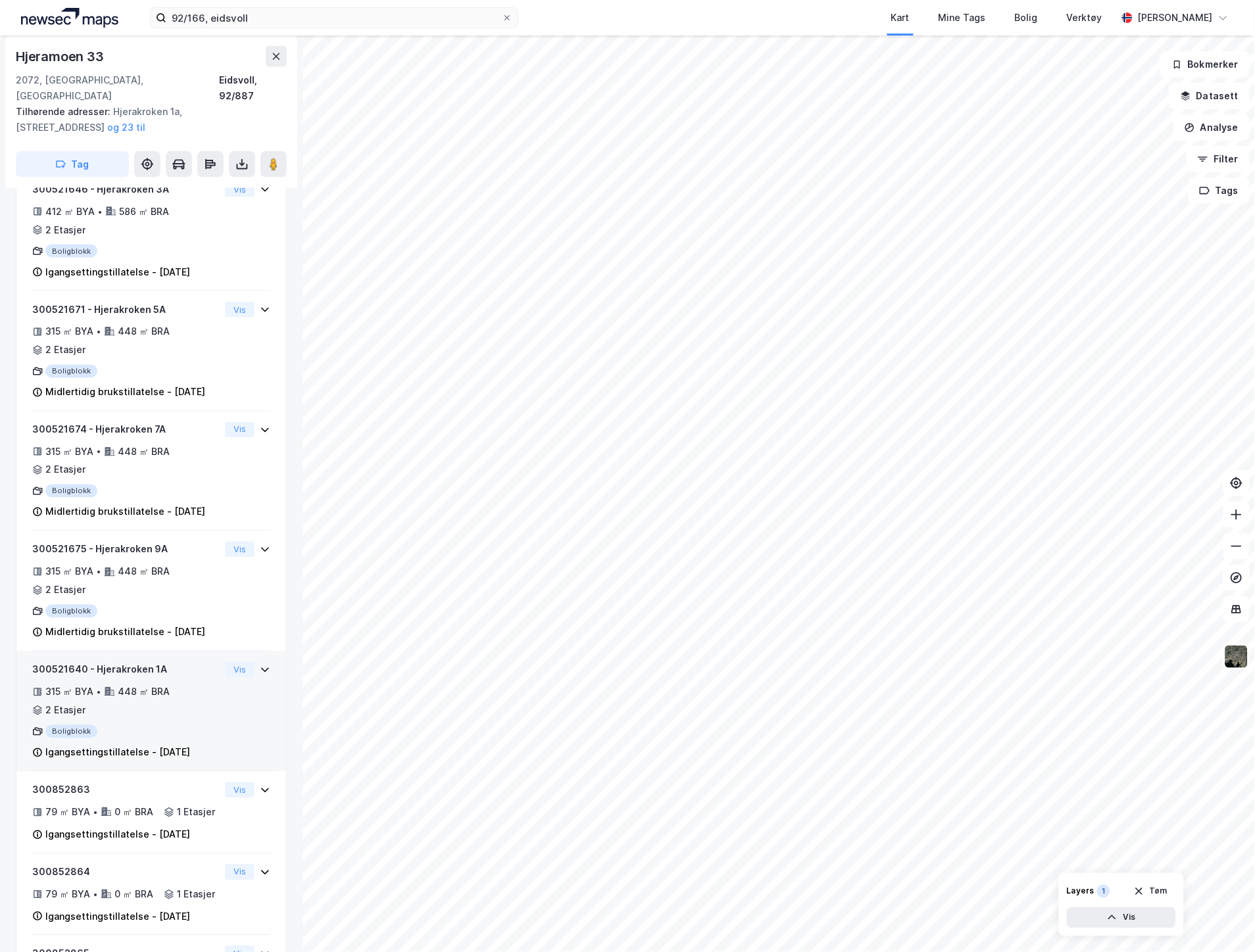
scroll to position [829, 0]
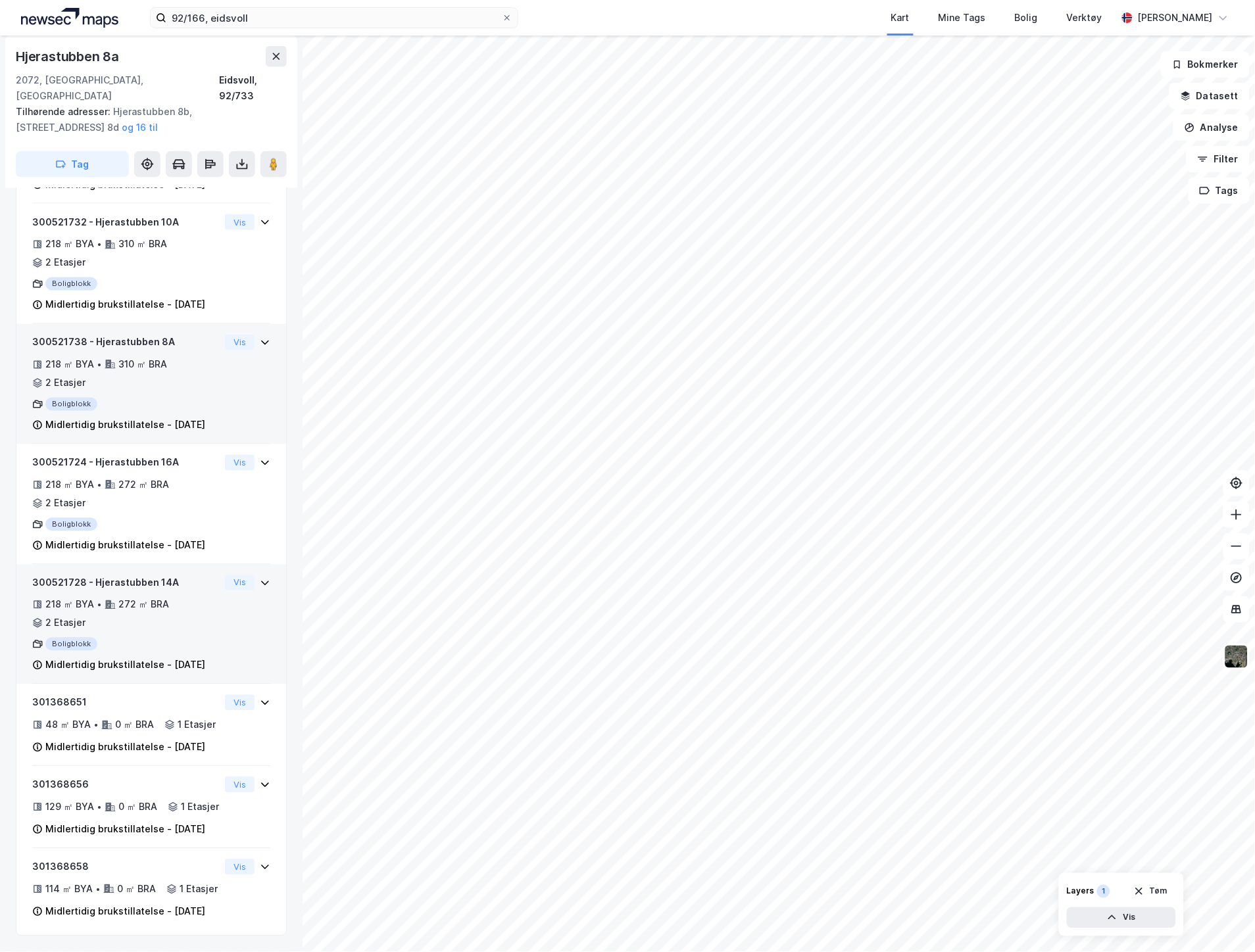
scroll to position [662, 0]
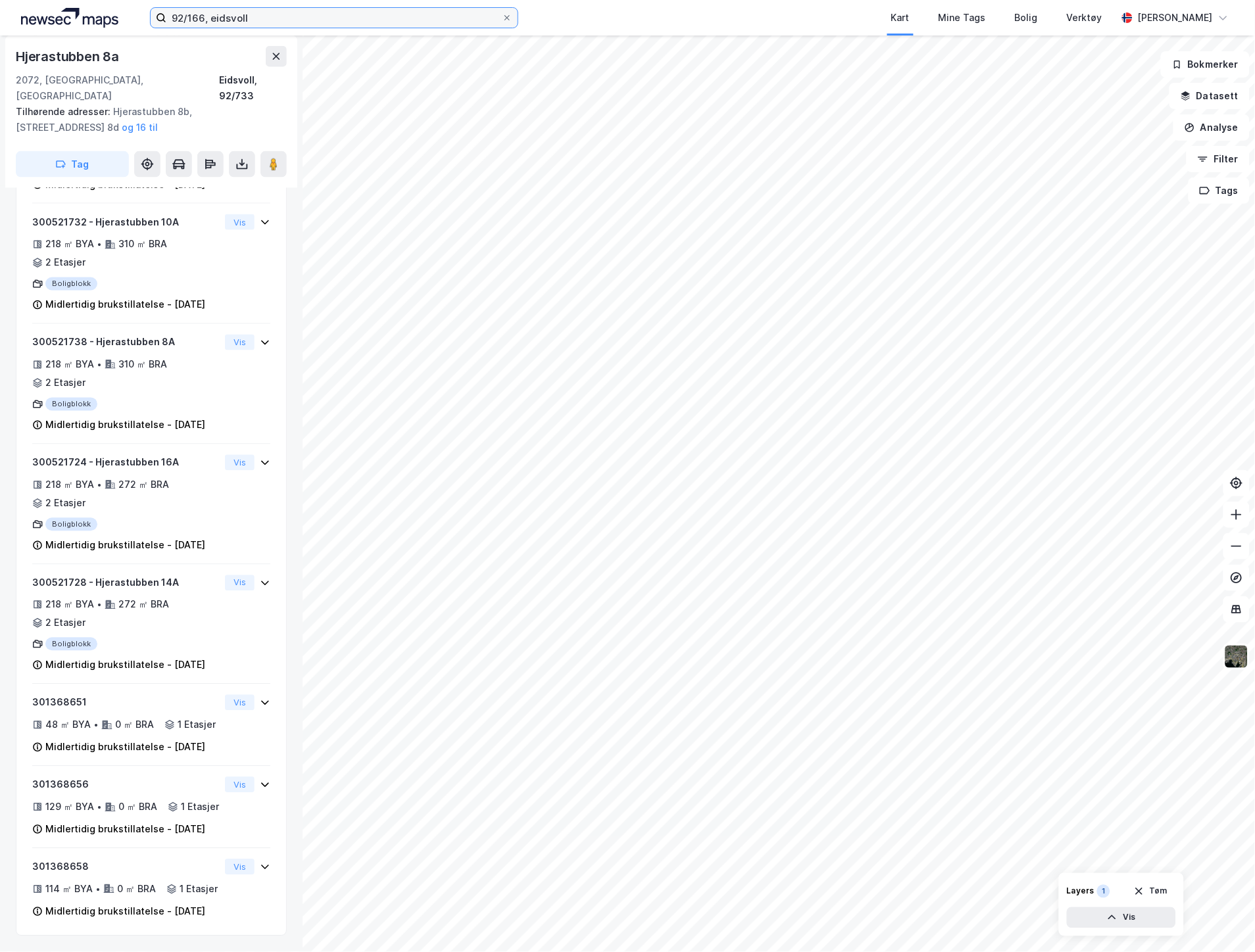
click at [251, 15] on input "92/166, eidsvoll" at bounding box center [335, 18] width 336 height 20
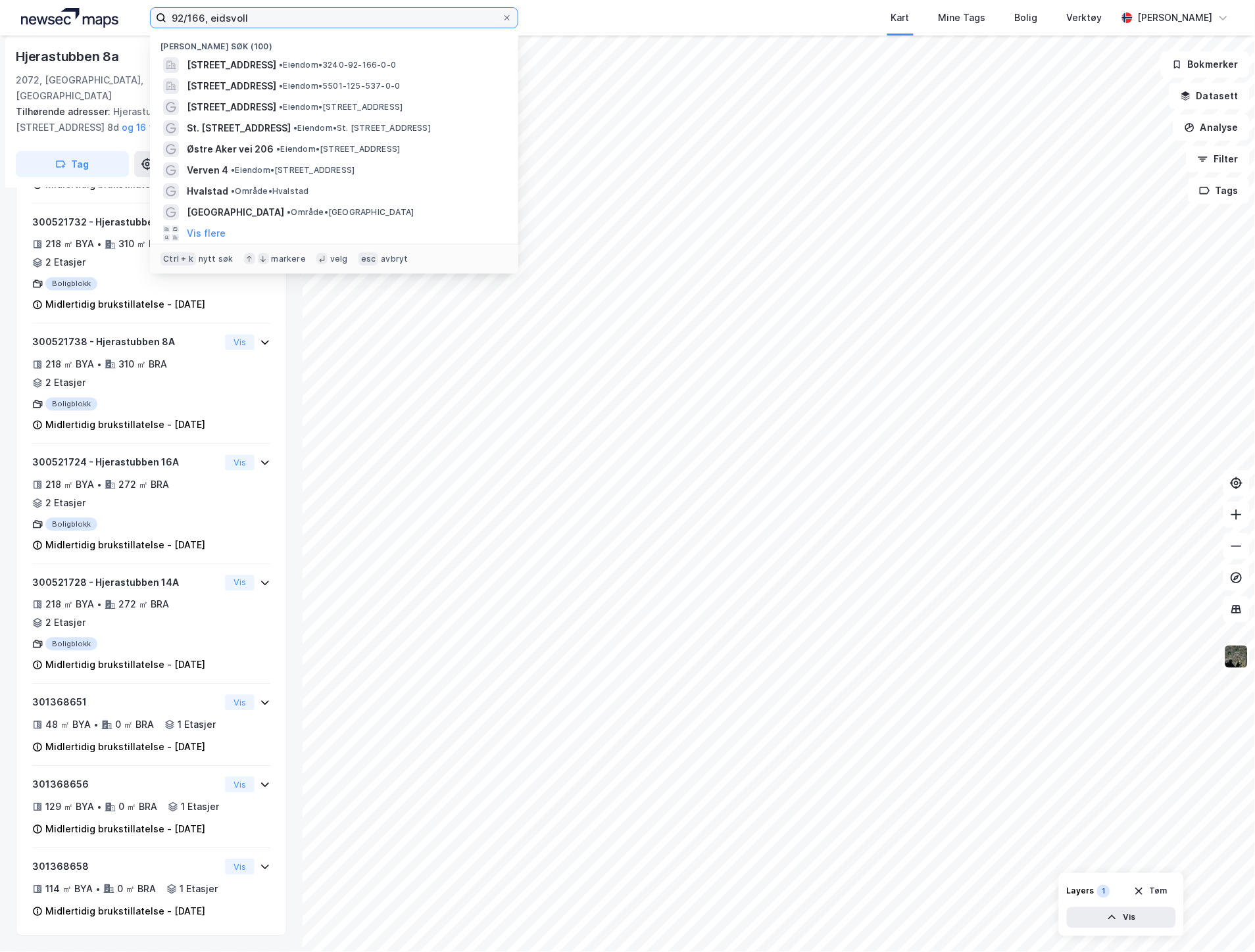
click at [251, 15] on input "92/166, eidsvoll" at bounding box center [335, 18] width 336 height 20
click at [250, 8] on input "92/166, eidsvoll" at bounding box center [335, 18] width 336 height 20
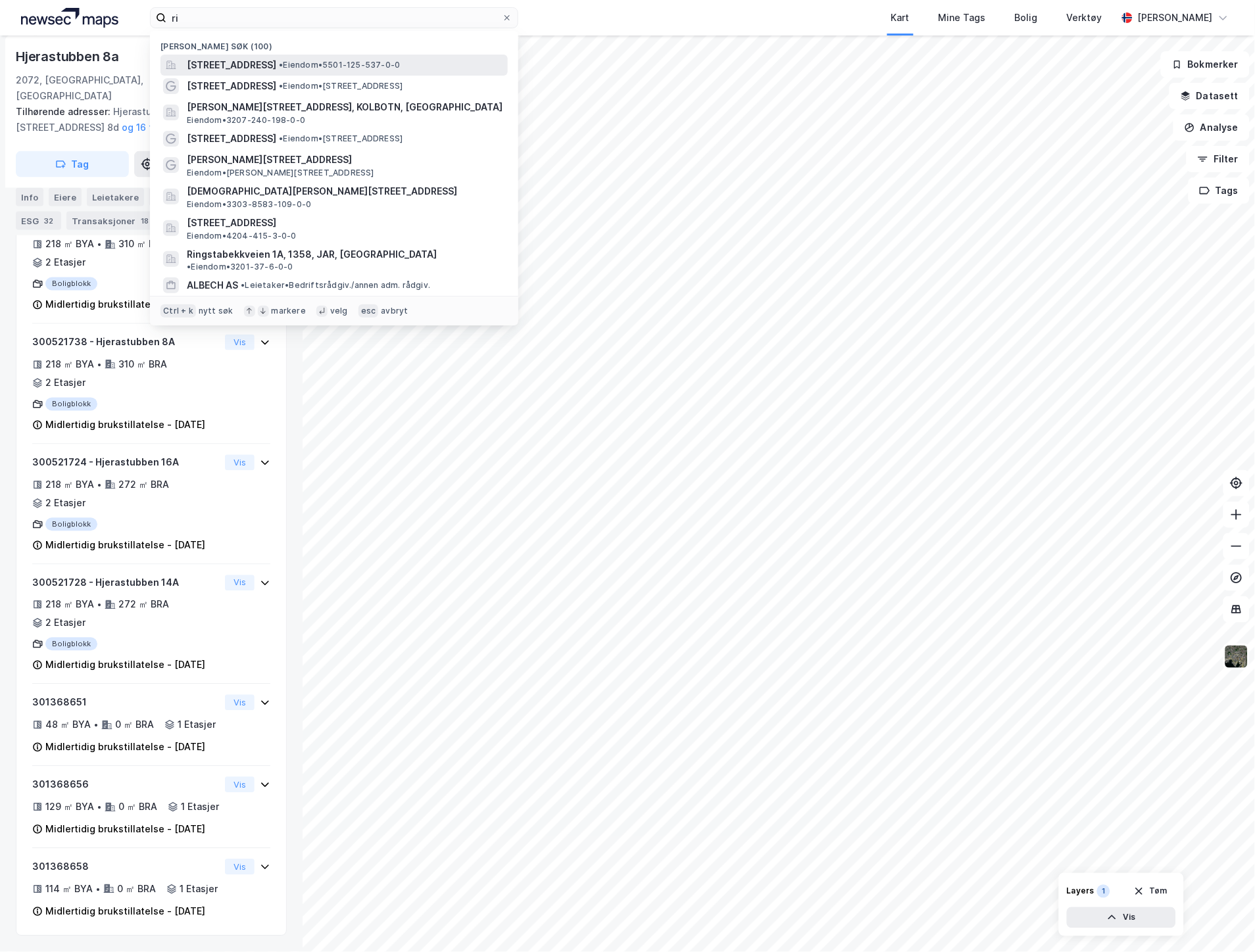
click at [276, 60] on span "[STREET_ADDRESS]" at bounding box center [231, 65] width 90 height 16
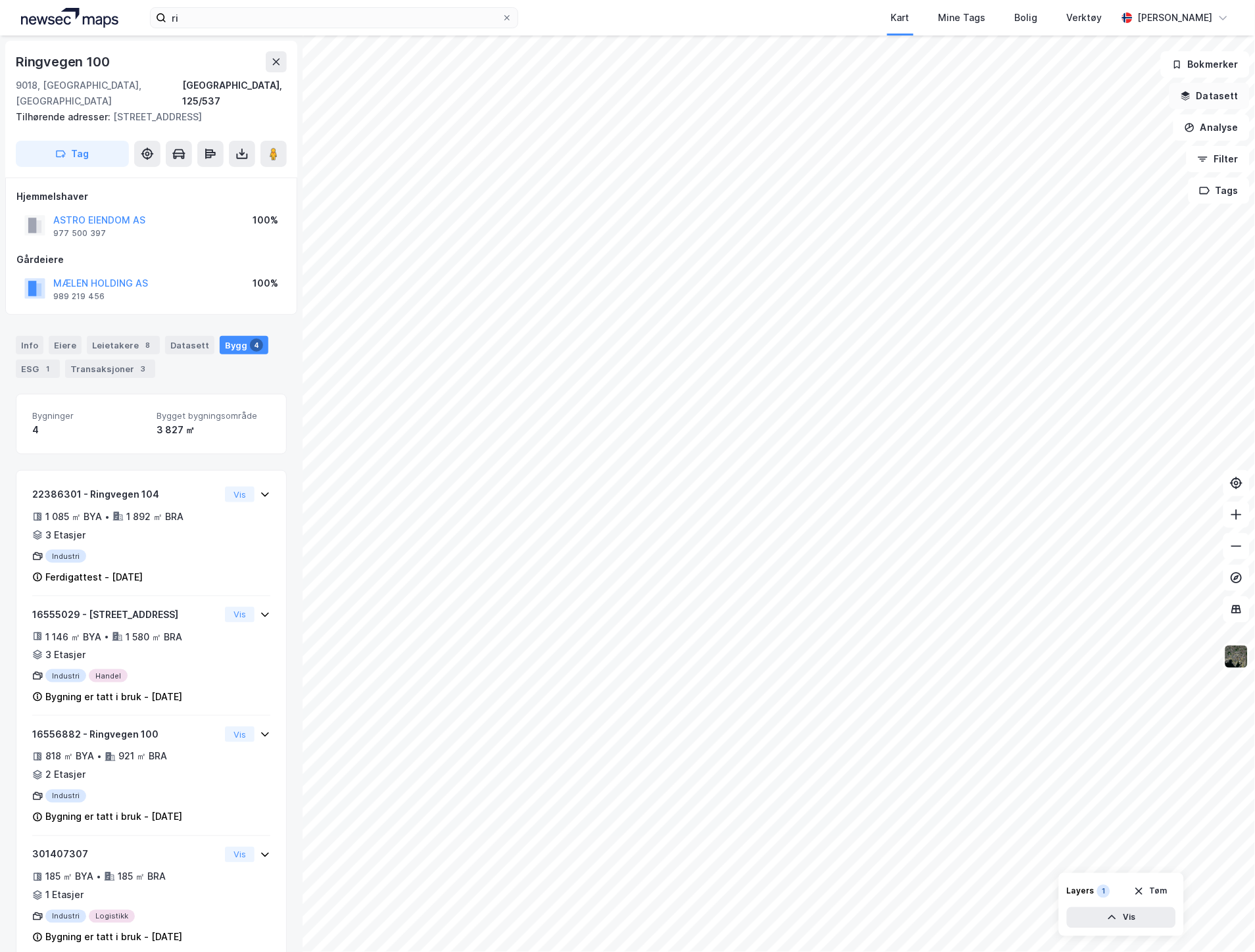
click at [1195, 97] on button "Datasett" at bounding box center [1209, 96] width 80 height 26
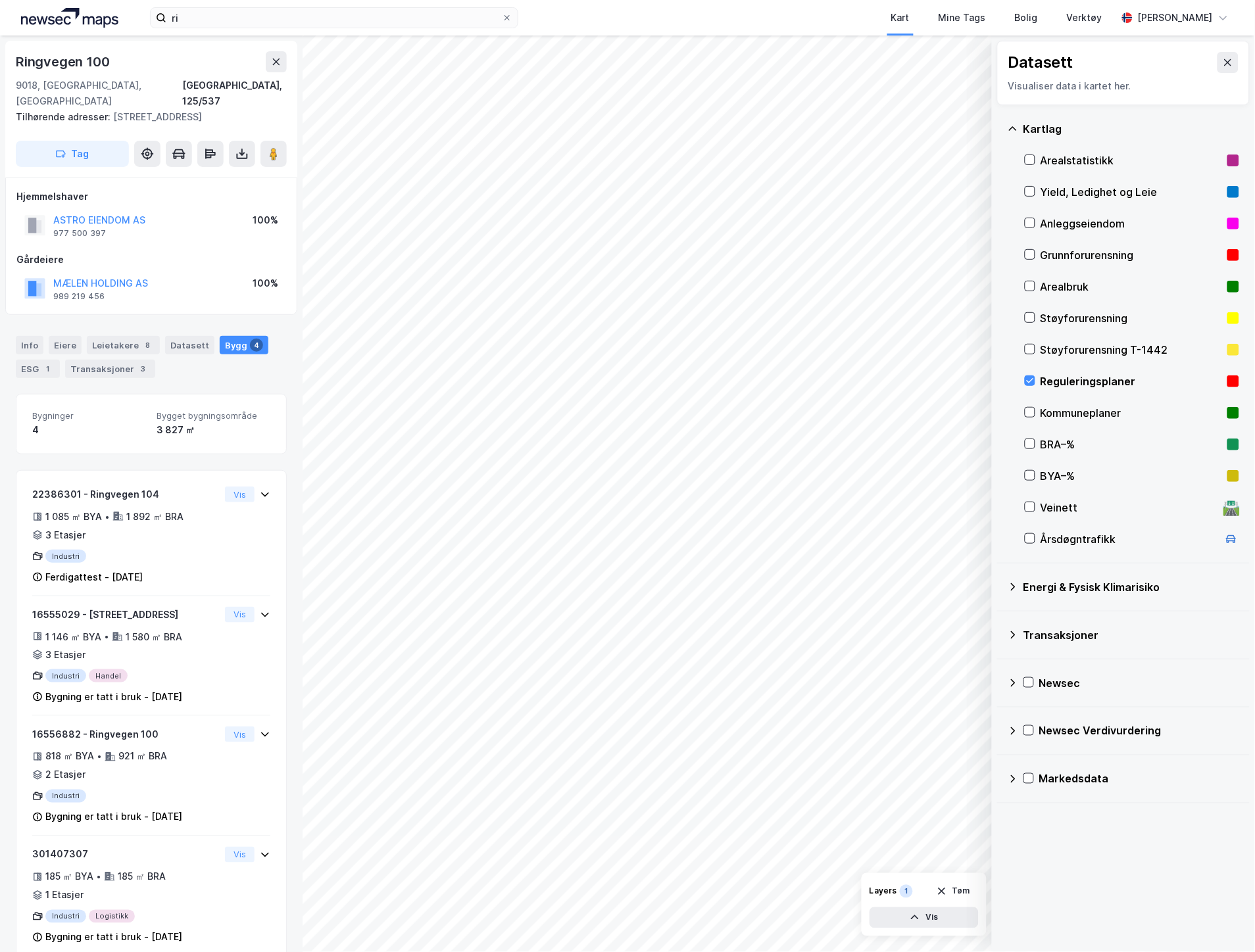
click at [1054, 377] on div "Reguleringsplaner" at bounding box center [1131, 381] width 182 height 16
click at [1223, 60] on icon at bounding box center [1228, 62] width 11 height 11
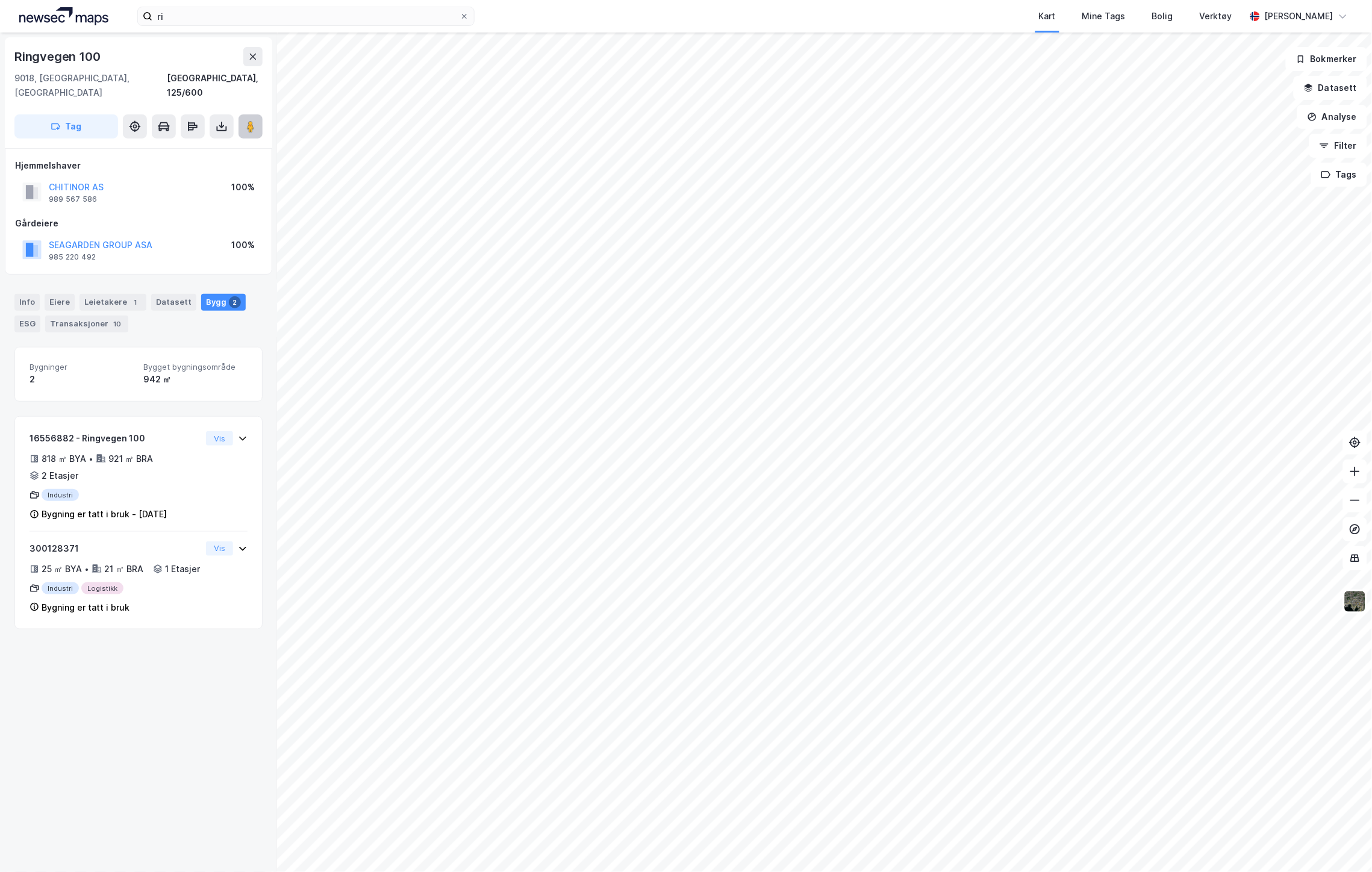
click at [249, 121] on image at bounding box center [250, 126] width 7 height 12
click at [36, 315] on div "ESG" at bounding box center [27, 323] width 26 height 17
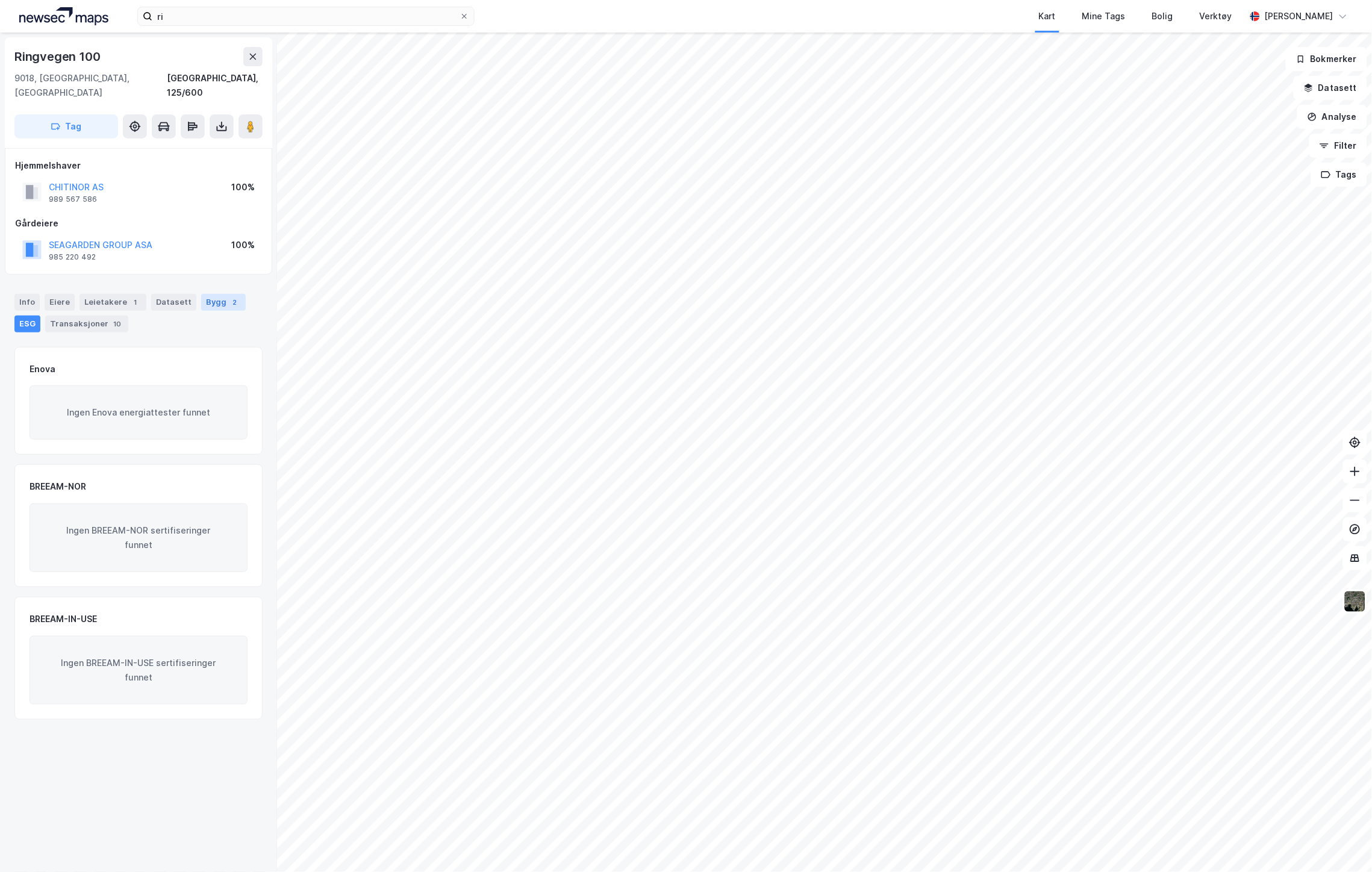
click at [201, 294] on div "Bygg 2" at bounding box center [223, 302] width 45 height 17
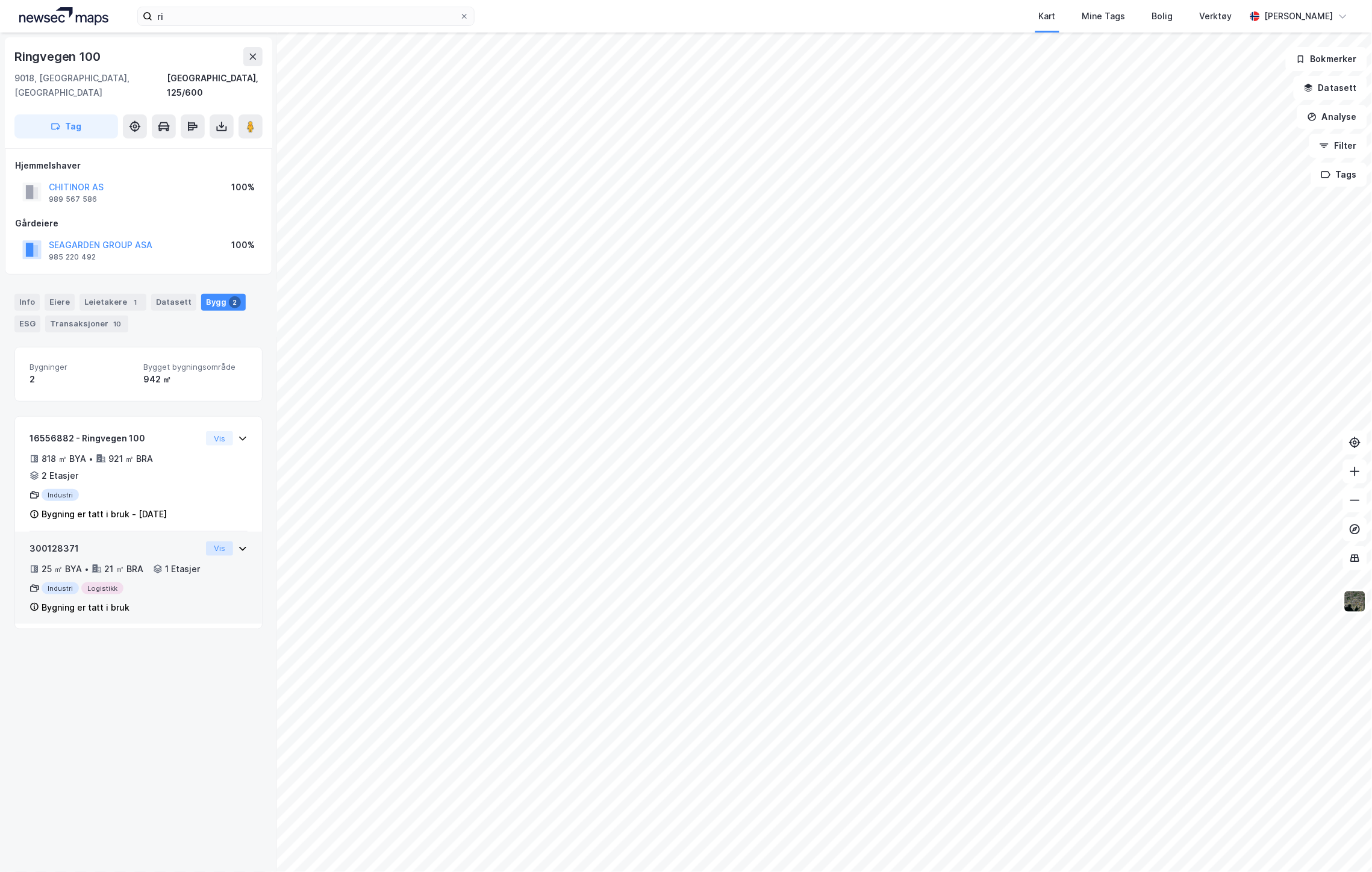
click at [215, 541] on button "Vis" at bounding box center [220, 549] width 27 height 14
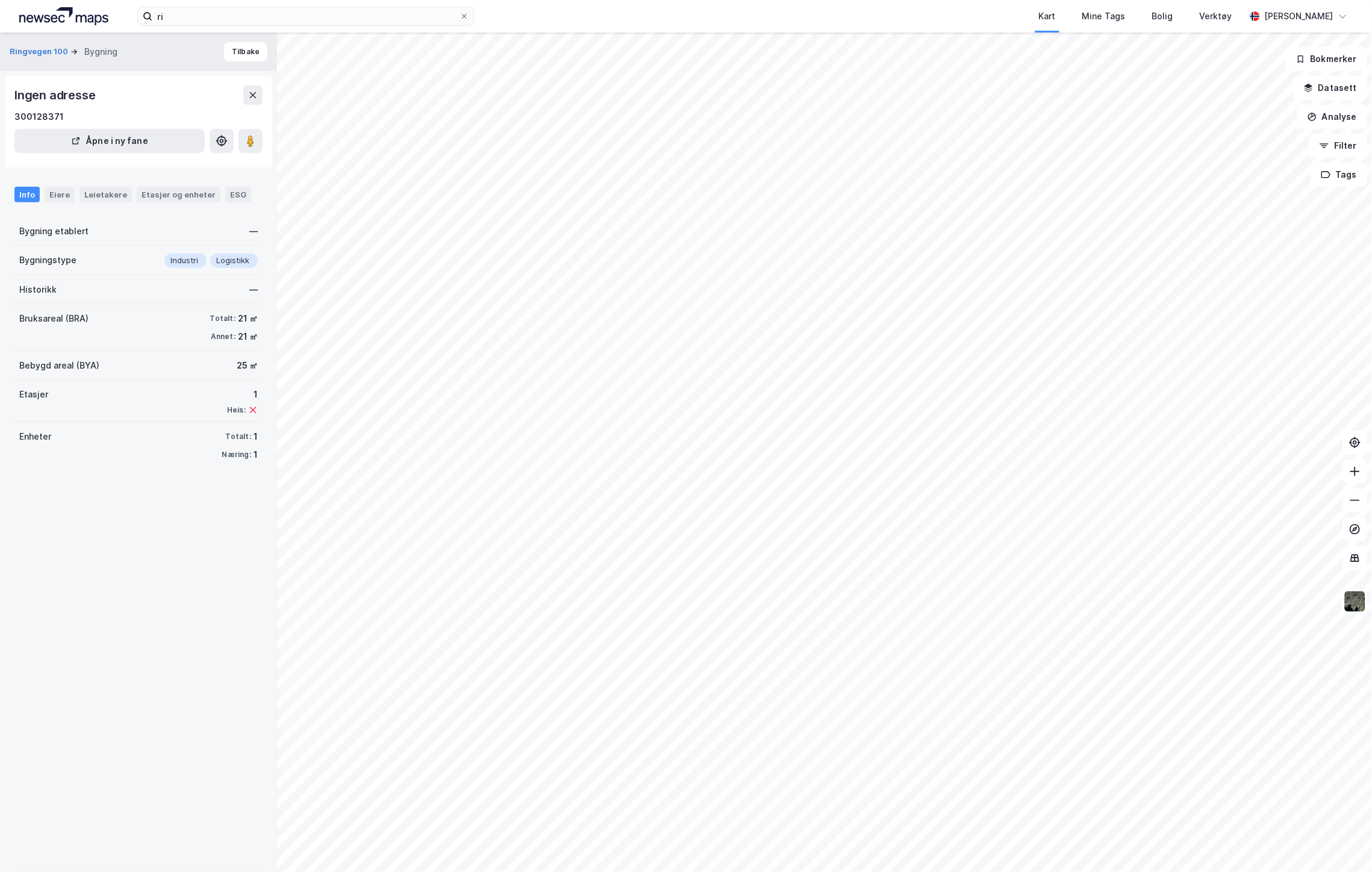
click at [260, 437] on div "Ringvegen 100 Bygning Tilbake Ingen adresse 300128371 Åpne i ny fane Info Eiere…" at bounding box center [139, 452] width 277 height 840
click at [243, 93] on button at bounding box center [253, 96] width 20 height 20
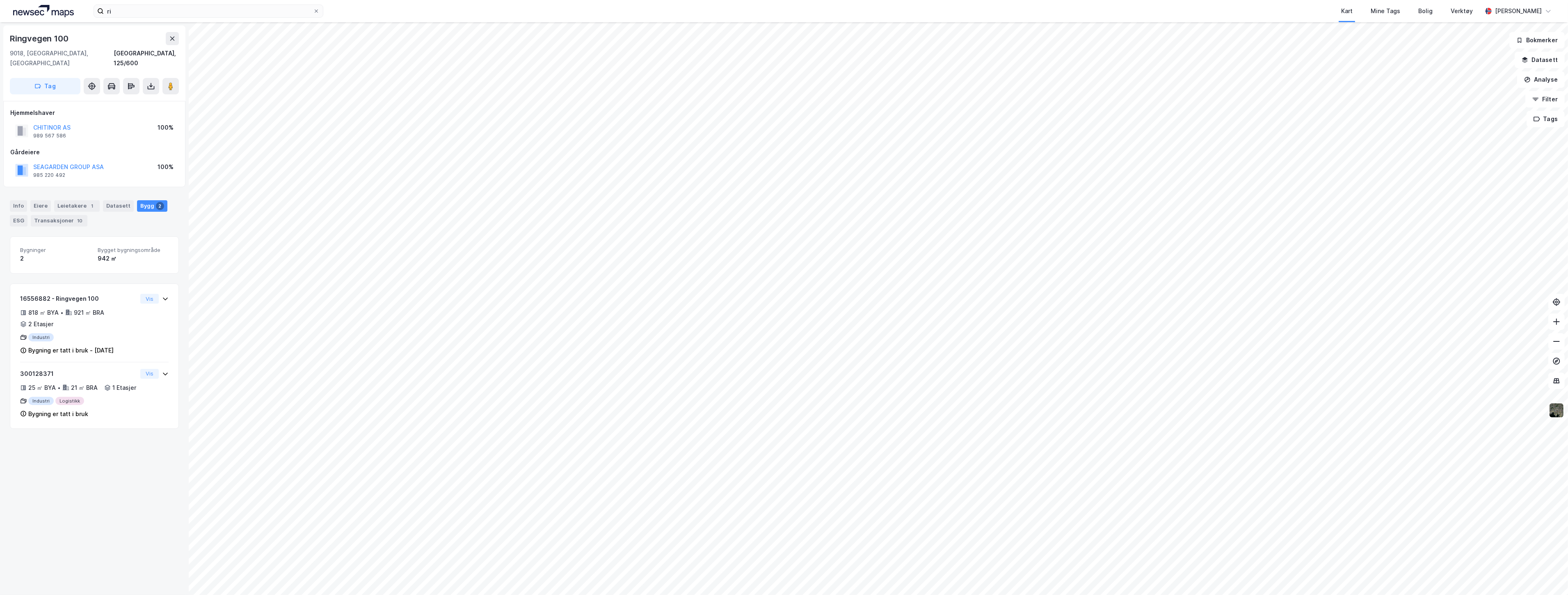
click at [243, 18] on div "ri Kart Mine Tags Bolig Verktøy [PERSON_NAME]" at bounding box center [784, 11] width 1568 height 22
drag, startPoint x: 242, startPoint y: 17, endPoint x: 90, endPoint y: 15, distance: 152.0
click at [90, 15] on div "ri Nylige søk (100) [STREET_ADDRESS] • Eiendom • 5501-125-537-0-0 Trondheimsveg…" at bounding box center [784, 11] width 1568 height 22
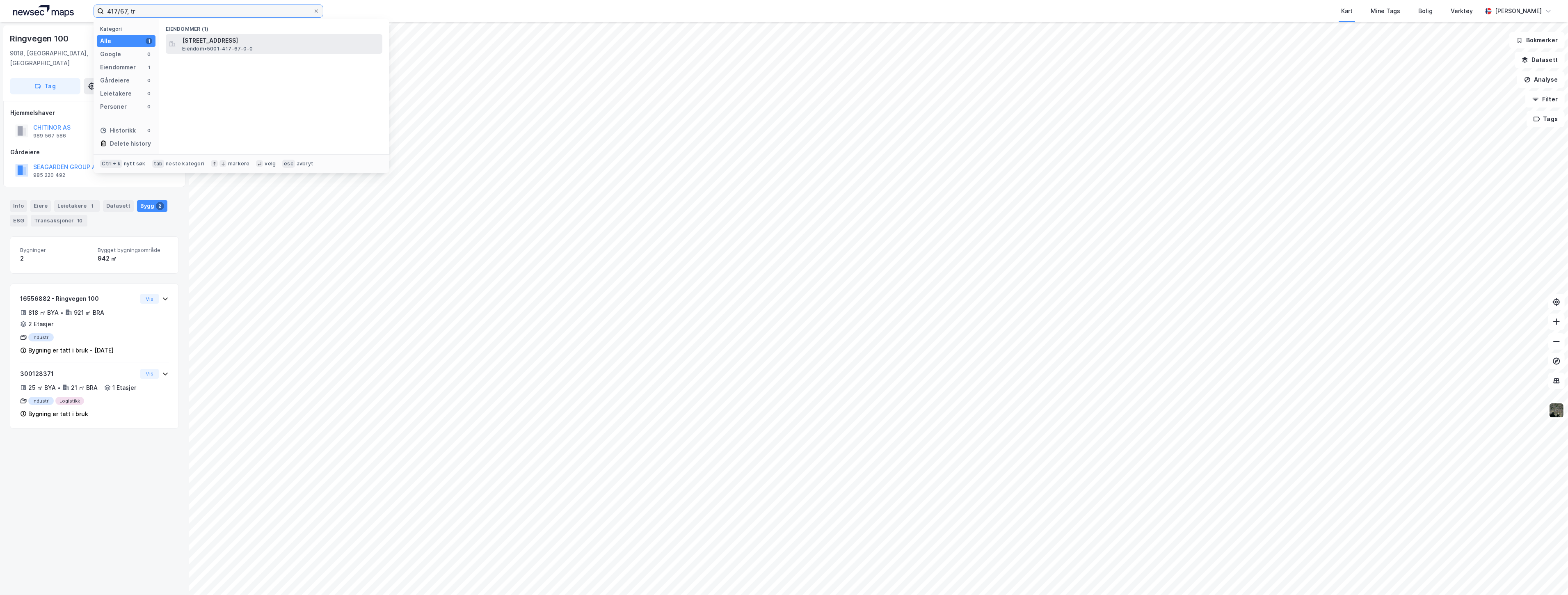
type input "417/67, tr"
click at [222, 43] on span "[STREET_ADDRESS]" at bounding box center [281, 41] width 197 height 10
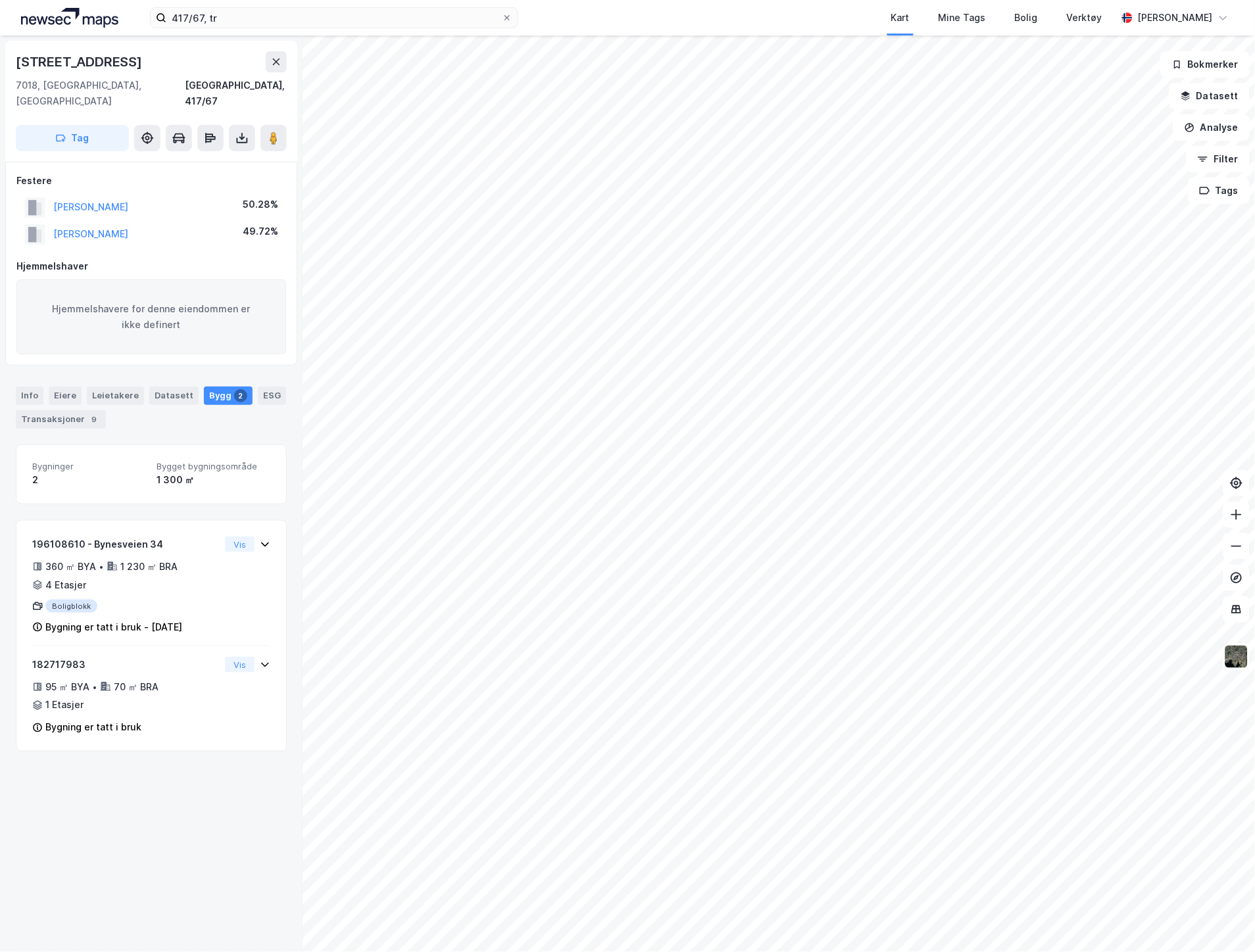
drag, startPoint x: 41, startPoint y: 378, endPoint x: 9, endPoint y: 365, distance: 34.5
click at [41, 386] on div "Info" at bounding box center [29, 395] width 27 height 19
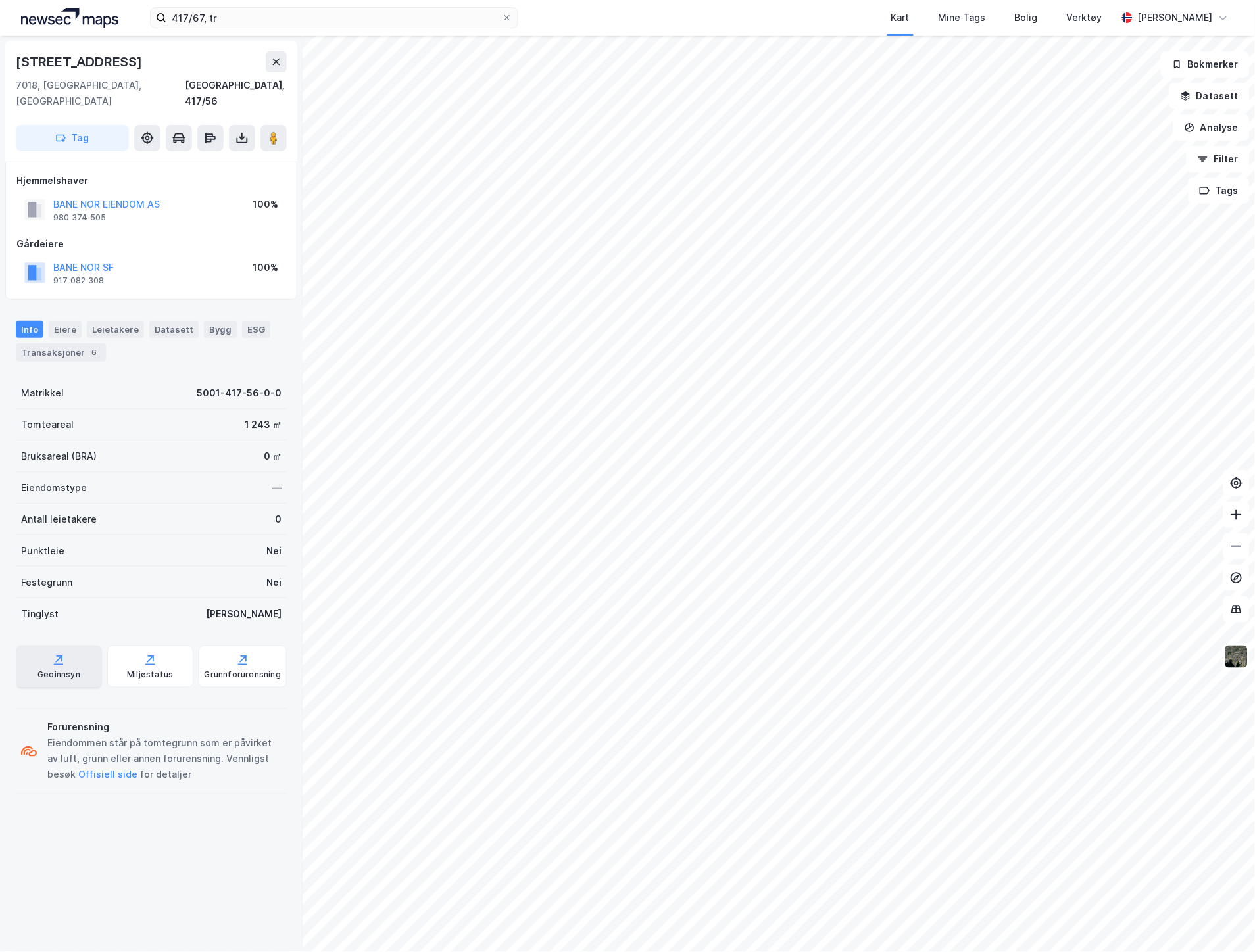
click at [54, 669] on div "Geoinnsyn" at bounding box center [59, 674] width 43 height 11
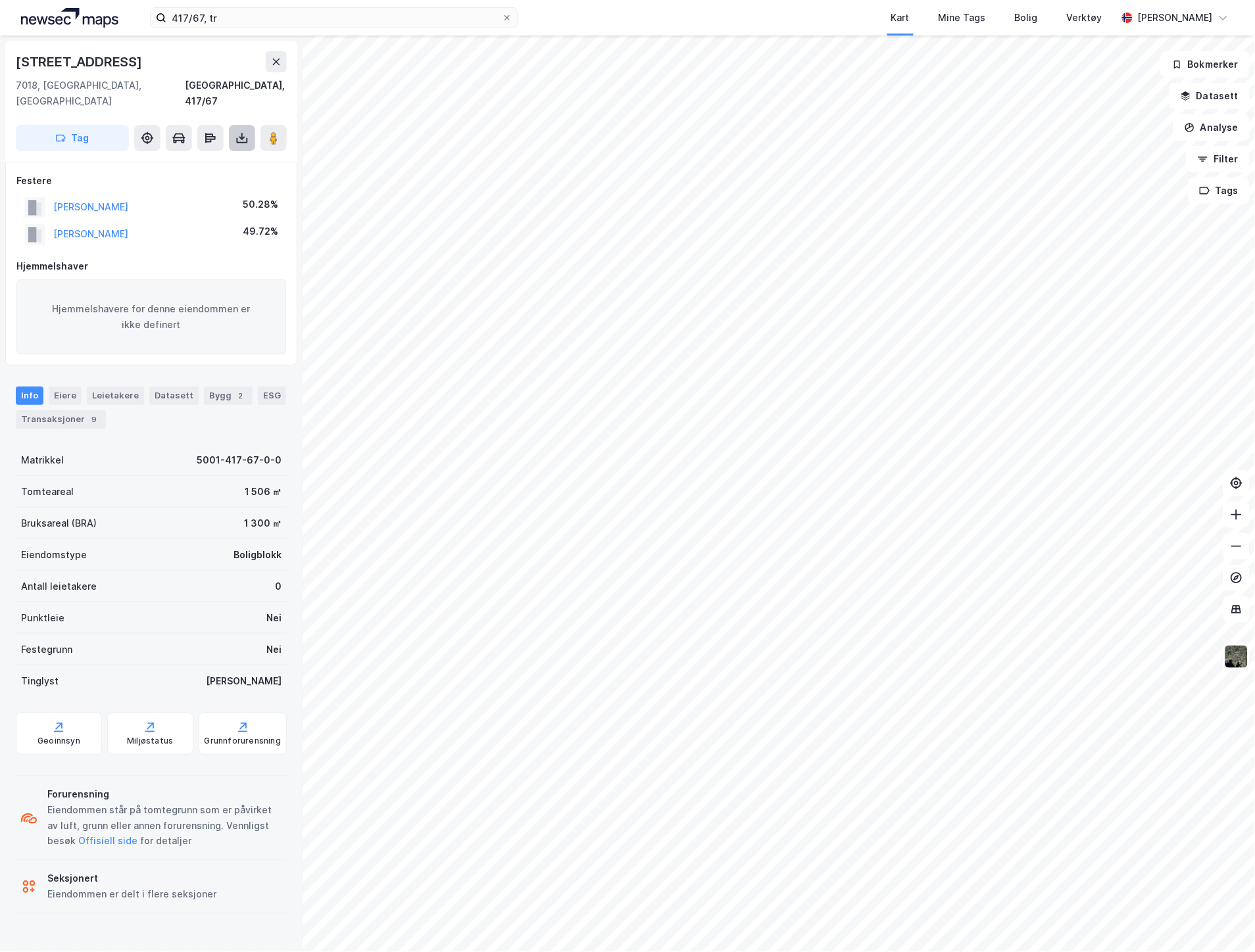
click at [237, 139] on icon at bounding box center [242, 140] width 11 height 5
click at [207, 180] on div "Last ned matrikkelrapport" at bounding box center [192, 185] width 108 height 11
click at [219, 386] on div "Bygg 2" at bounding box center [228, 395] width 49 height 19
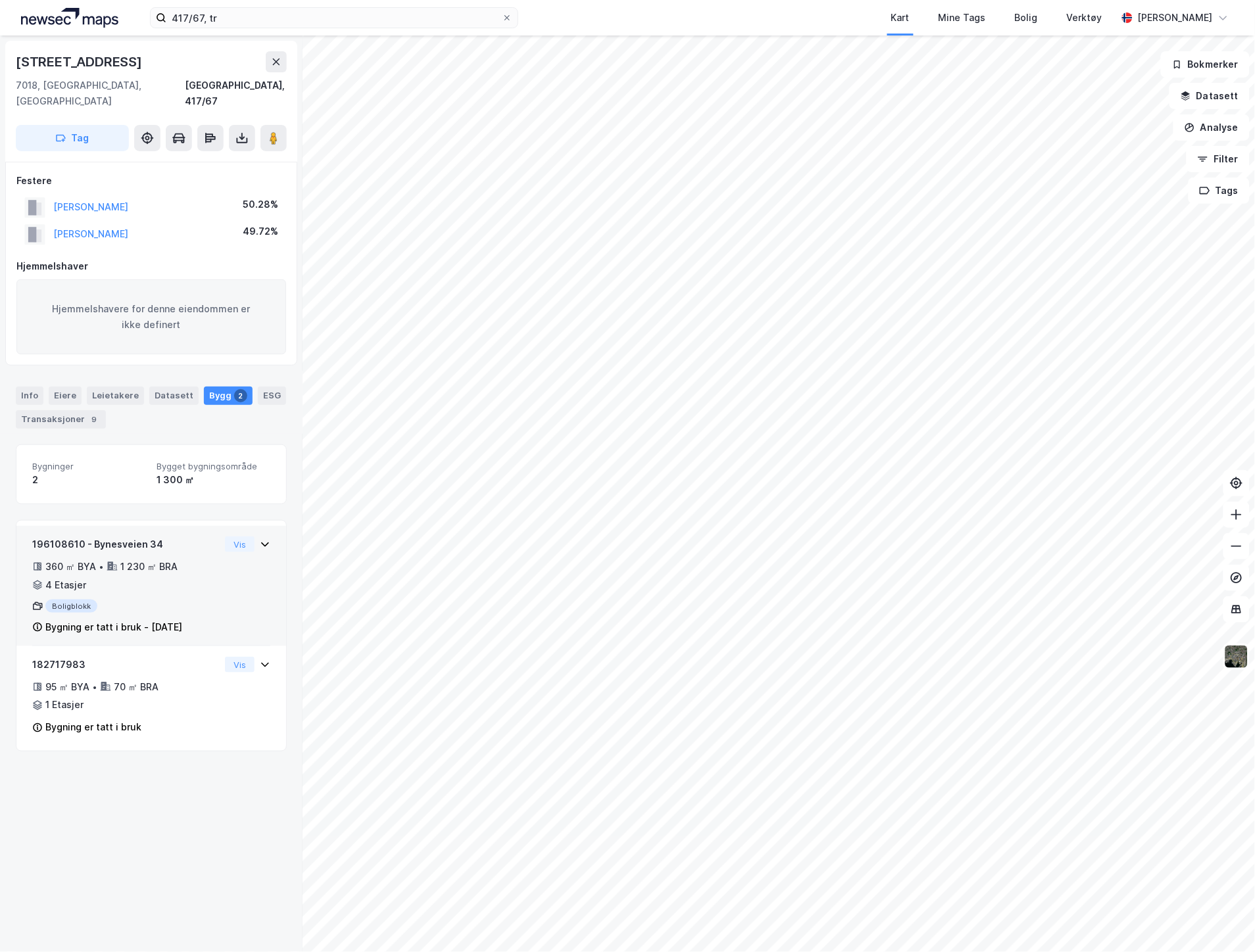
click at [231, 549] on div "196108610 - Bynesveien 34 360 ㎡ BYA • 1 230 ㎡ BRA • 4 Etasjer Boligblokk Bygnin…" at bounding box center [151, 591] width 238 height 110
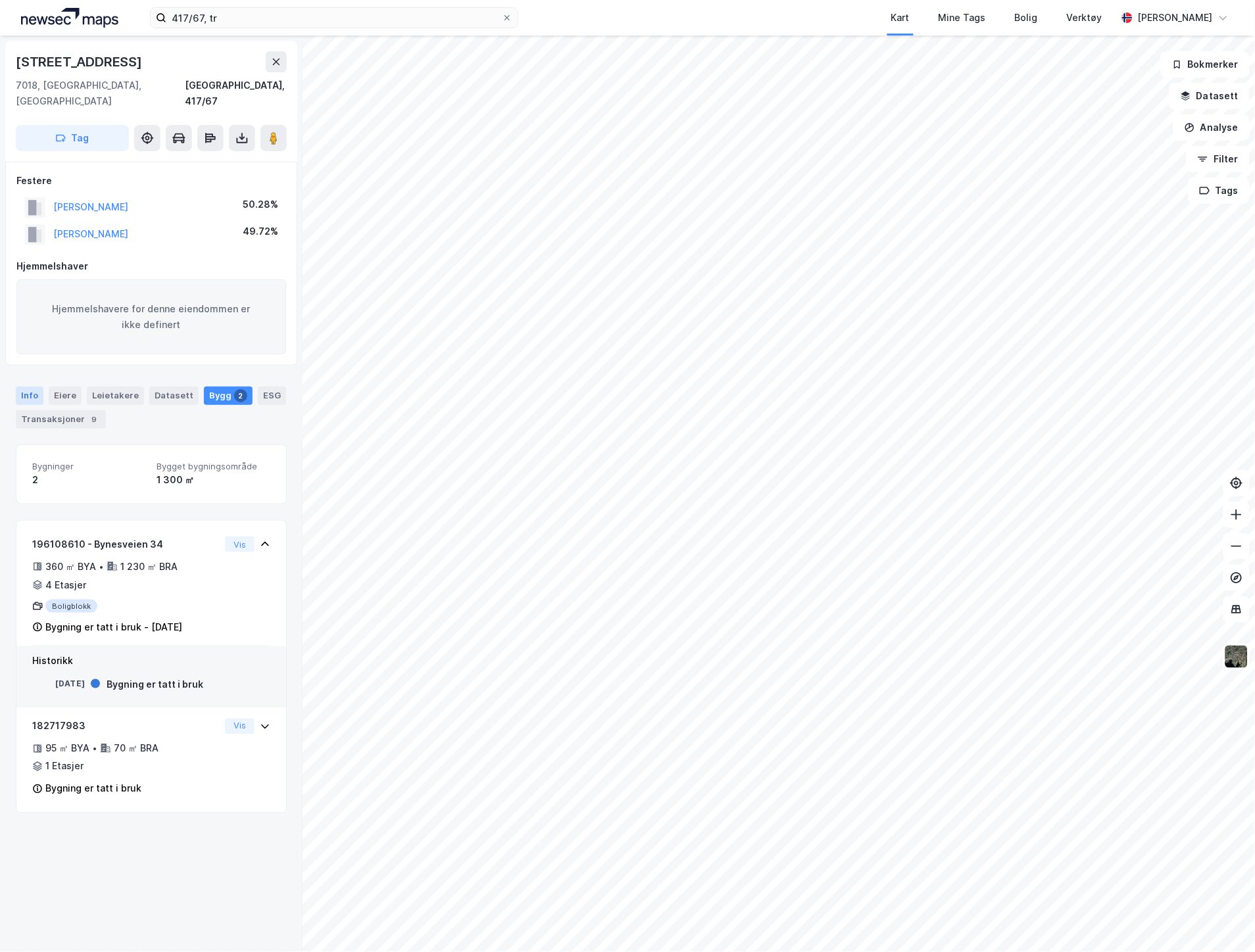
click at [30, 386] on div "Info" at bounding box center [29, 395] width 27 height 19
